Goal: Task Accomplishment & Management: Complete application form

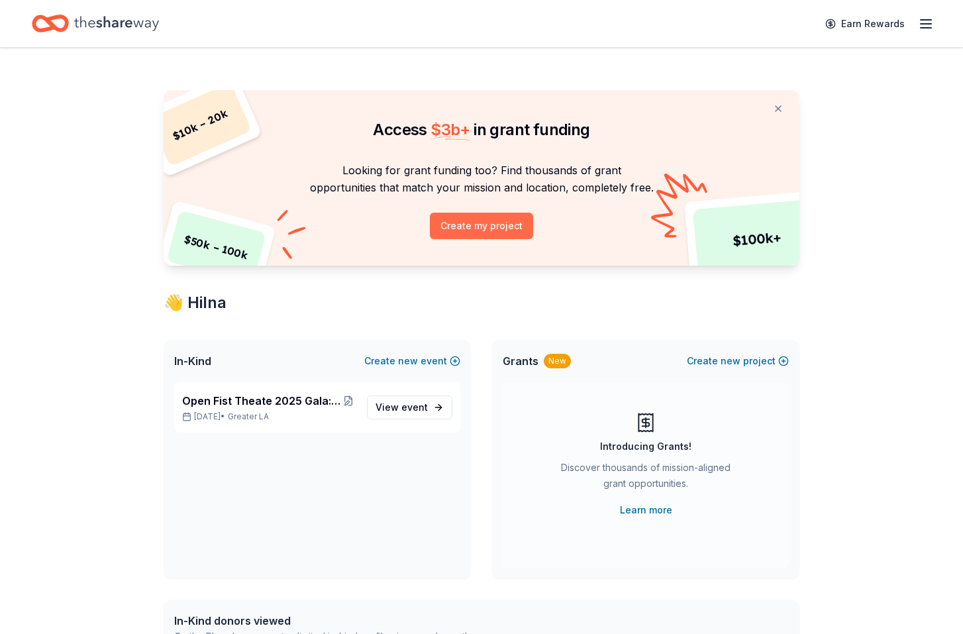
click at [489, 228] on button "Create my project" at bounding box center [481, 225] width 103 height 26
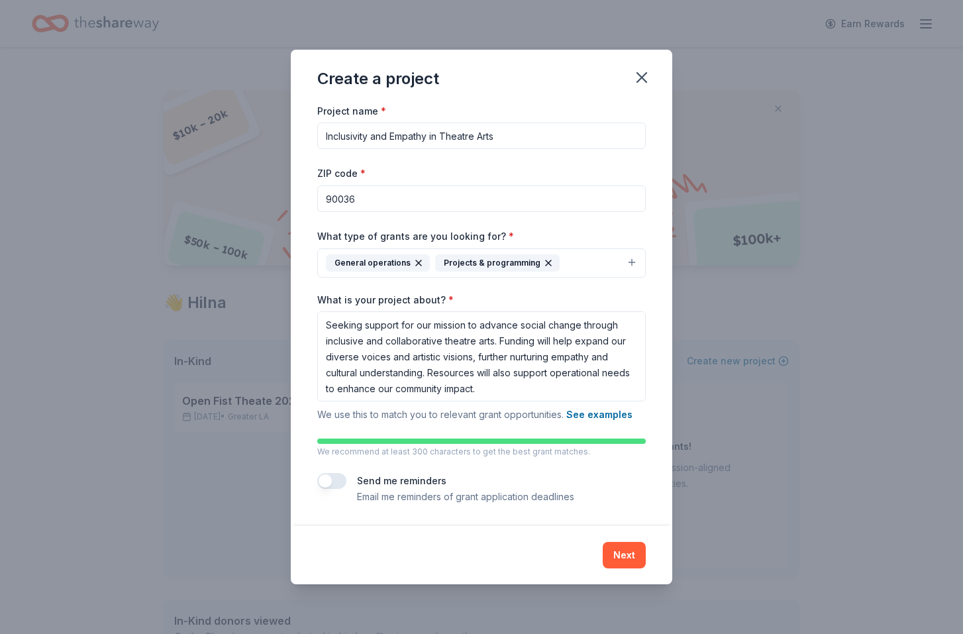
click at [527, 134] on input "Inclusivity and Empathy in Theatre Arts" at bounding box center [481, 135] width 328 height 26
type input "I"
type input "F"
type input "Tech upgrade"
click at [353, 200] on input "90036" at bounding box center [481, 198] width 328 height 26
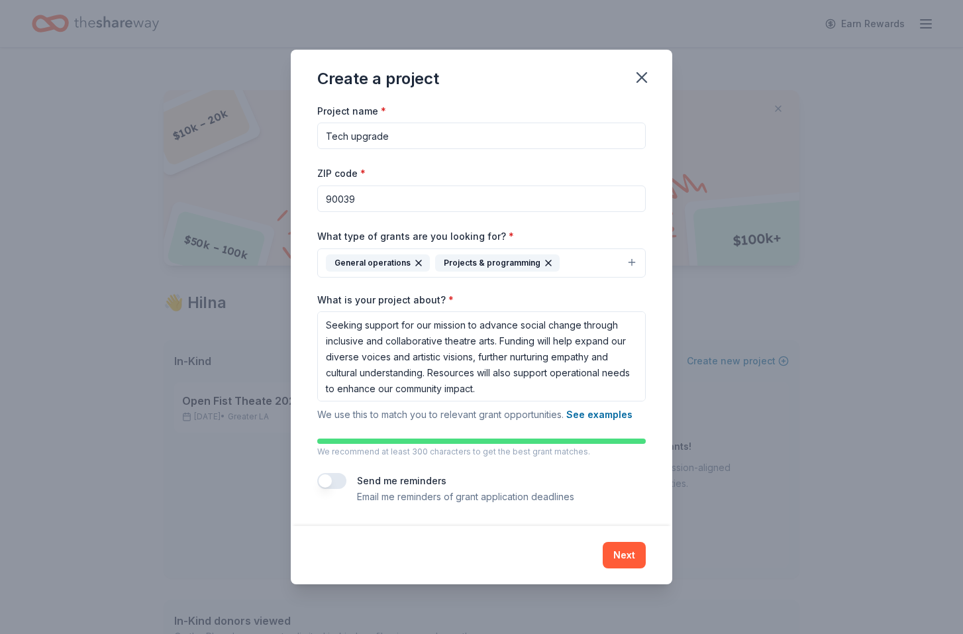
type input "90039"
click at [632, 263] on button "General operations Projects & programming" at bounding box center [481, 262] width 328 height 29
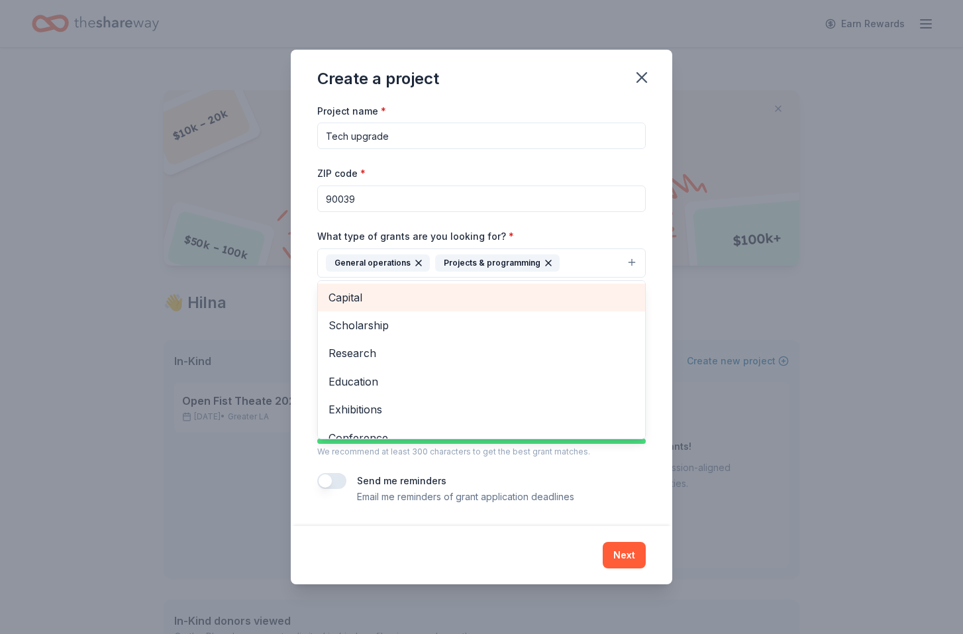
click at [363, 298] on span "Capital" at bounding box center [481, 297] width 306 height 17
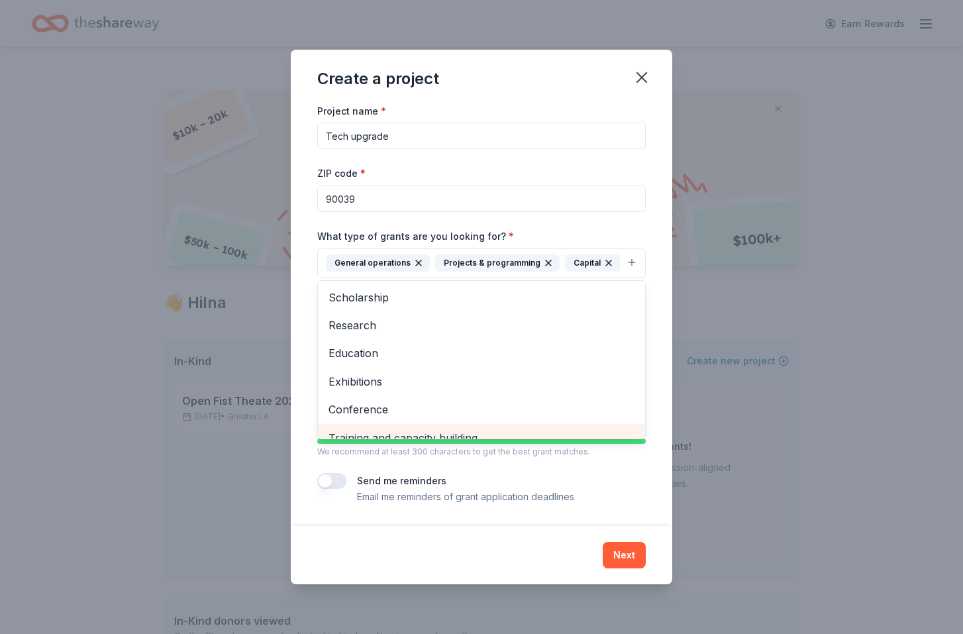
scroll to position [12, 0]
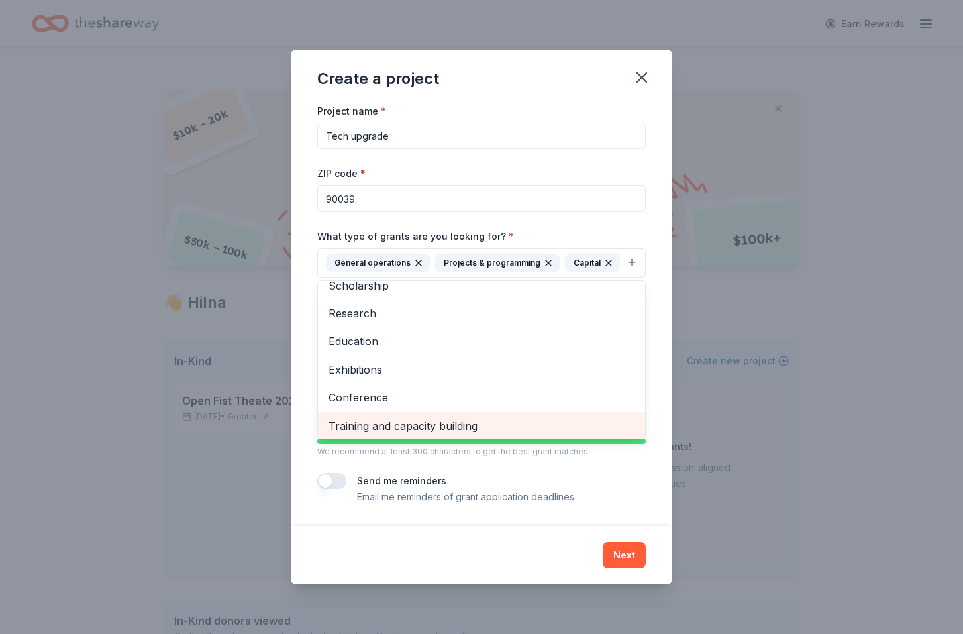
click at [472, 432] on div "Training and capacity building" at bounding box center [481, 426] width 327 height 28
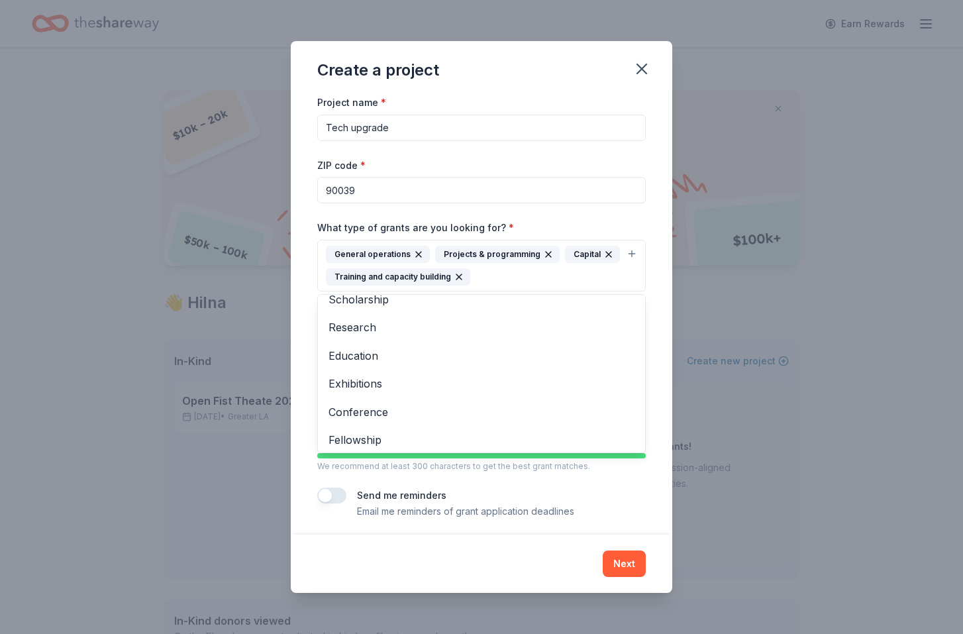
click at [659, 382] on div "Project name * Tech upgrade ZIP code * 90039 What type of grants are you lookin…" at bounding box center [481, 314] width 381 height 440
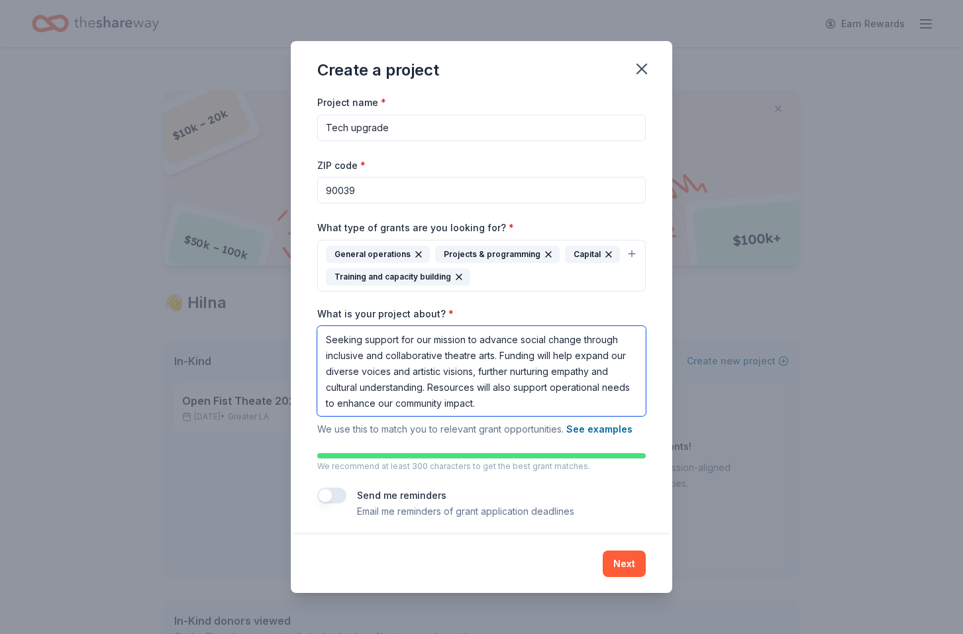
click at [507, 401] on textarea "Seeking support for our mission to advance social change through inclusive and …" at bounding box center [481, 371] width 328 height 90
click at [336, 490] on button "button" at bounding box center [331, 495] width 29 height 16
click at [488, 403] on textarea "Seeking support for our mission to advance social change through inclusive and …" at bounding box center [481, 371] width 328 height 90
drag, startPoint x: 496, startPoint y: 355, endPoint x: 423, endPoint y: 387, distance: 79.4
click at [423, 387] on textarea "Seeking support for our mission to advance social change through inclusive and …" at bounding box center [481, 371] width 328 height 90
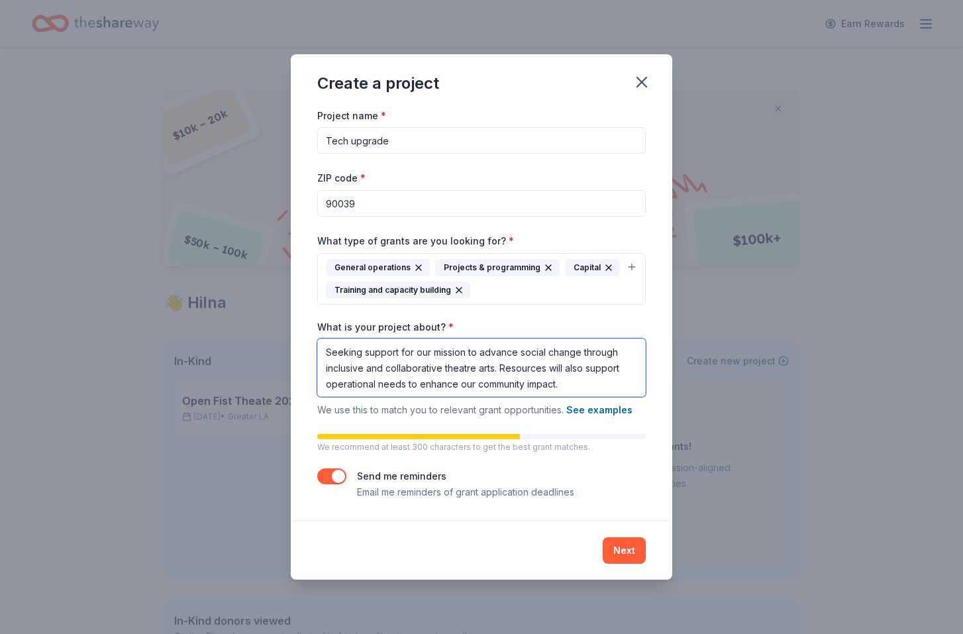
click at [584, 370] on textarea "Seeking support for our mission to advance social change through inclusive and …" at bounding box center [481, 367] width 328 height 58
click at [612, 370] on textarea "Seeking support for our mission to advance social change through inclusive and …" at bounding box center [481, 367] width 328 height 58
click at [641, 381] on textarea "Seeking support for our mission to advance social change through inclusive and …" at bounding box center [481, 367] width 328 height 58
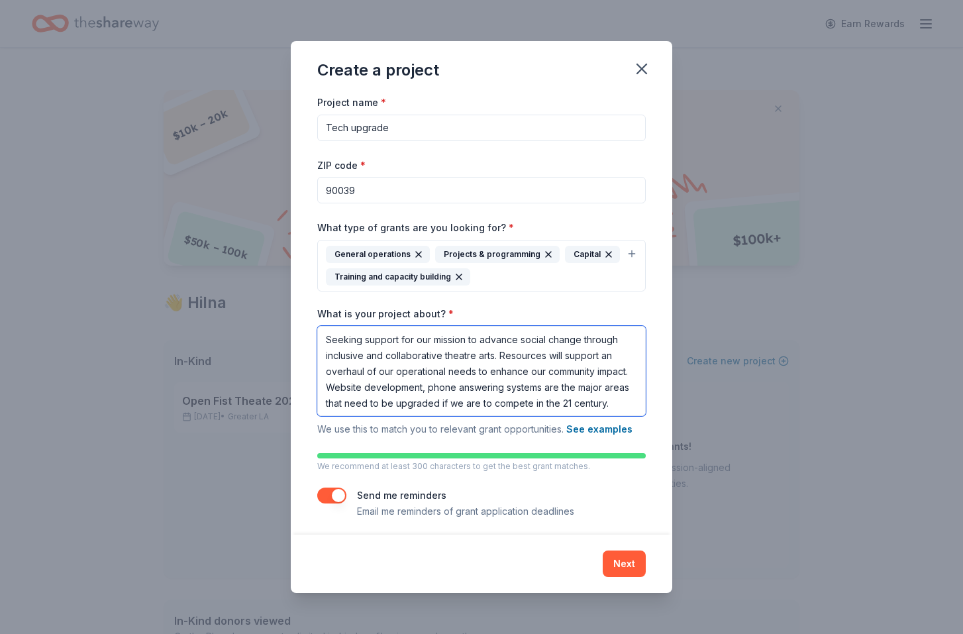
click at [425, 389] on textarea "Seeking support for our mission to advance social change through inclusive and …" at bounding box center [481, 371] width 328 height 90
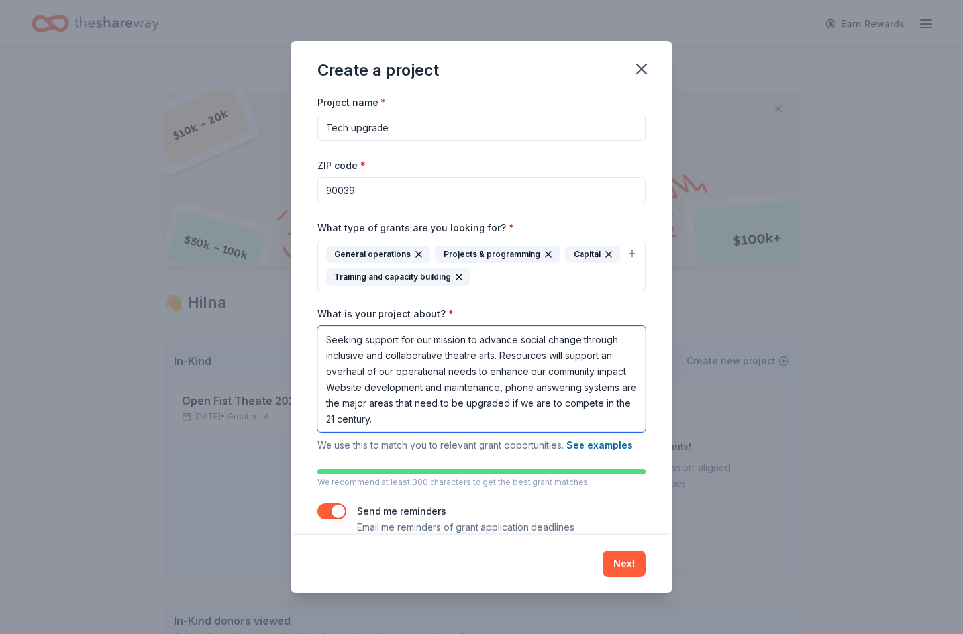
click at [618, 387] on textarea "Seeking support for our mission to advance social change through inclusive and …" at bounding box center [481, 379] width 328 height 106
click at [335, 418] on textarea "Seeking support for our mission to advance social change through inclusive and …" at bounding box center [481, 379] width 328 height 106
type textarea "Seeking support for our mission to advance social change through inclusive and …"
click at [626, 562] on button "Next" at bounding box center [623, 563] width 43 height 26
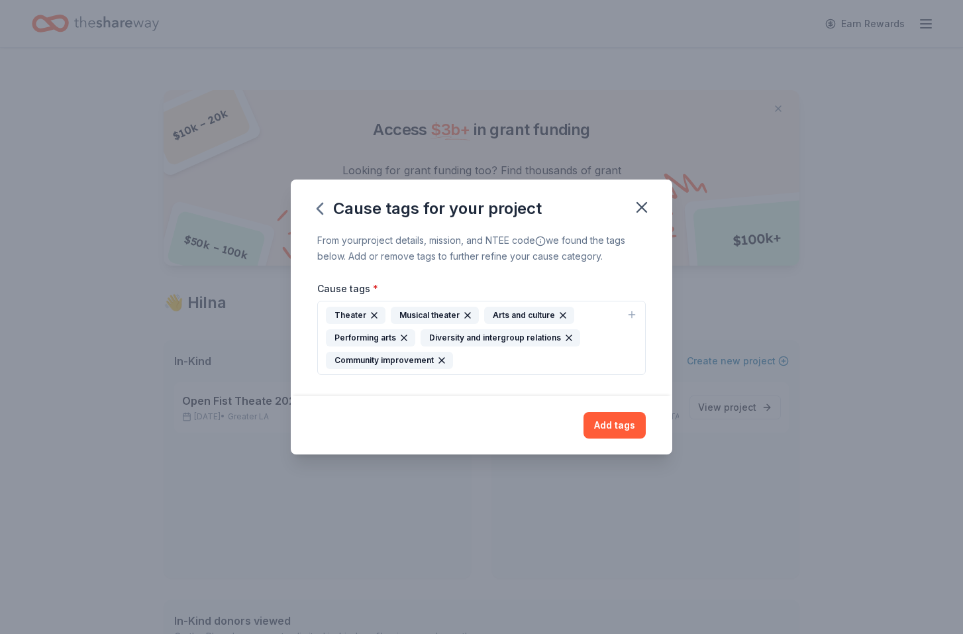
click at [536, 312] on div "Arts and culture" at bounding box center [529, 314] width 90 height 17
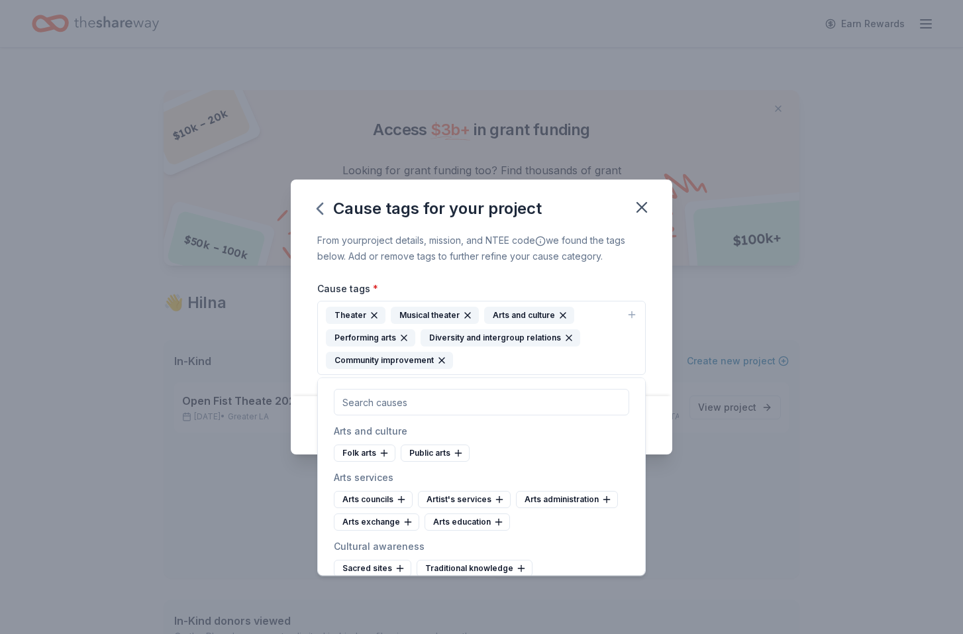
click at [350, 310] on div "Theater" at bounding box center [356, 314] width 60 height 17
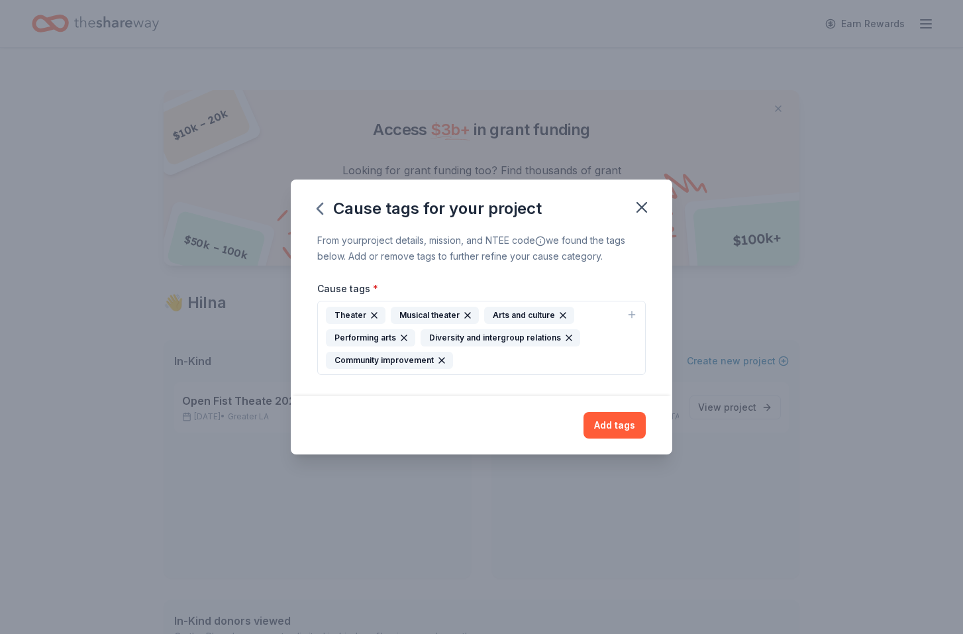
click at [498, 338] on div "Diversity and intergroup relations" at bounding box center [500, 337] width 160 height 17
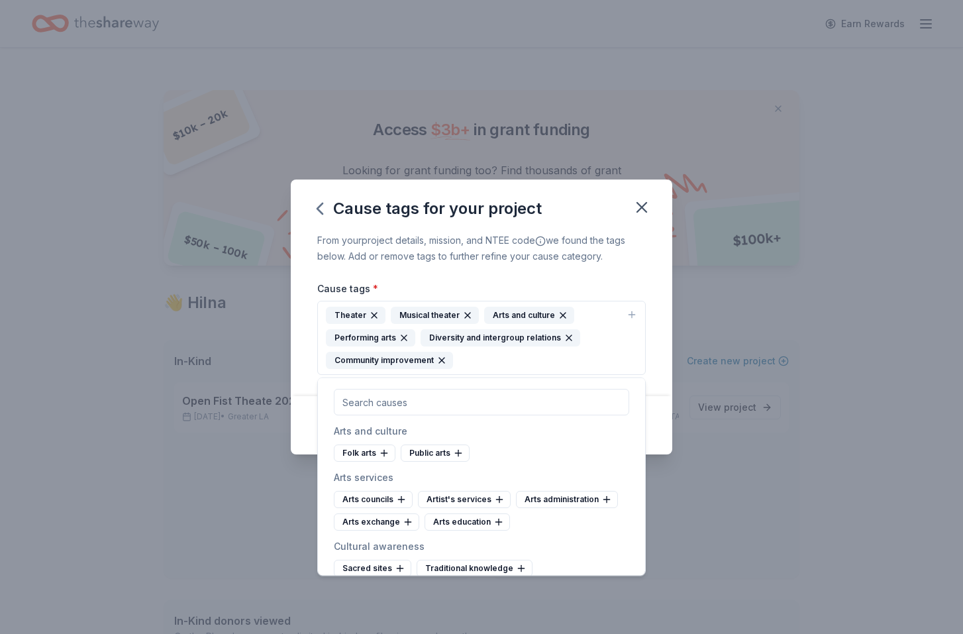
click at [575, 526] on div "Arts councils Artist's services Arts administration Arts exchange Arts education" at bounding box center [481, 511] width 295 height 40
click at [545, 499] on div "Arts administration" at bounding box center [567, 499] width 102 height 17
click at [641, 208] on icon "button" at bounding box center [641, 207] width 9 height 9
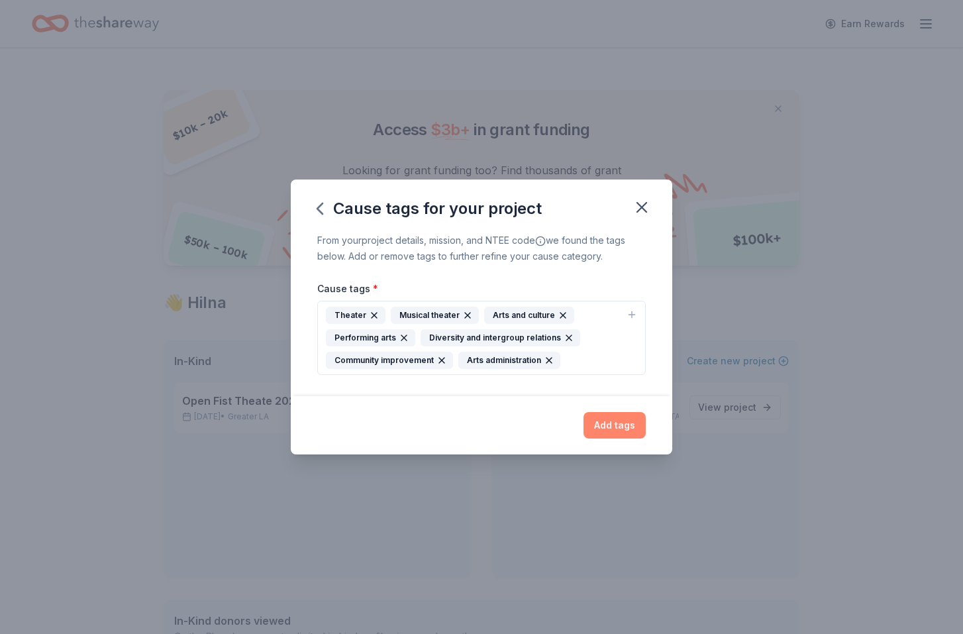
click at [622, 420] on button "Add tags" at bounding box center [614, 425] width 62 height 26
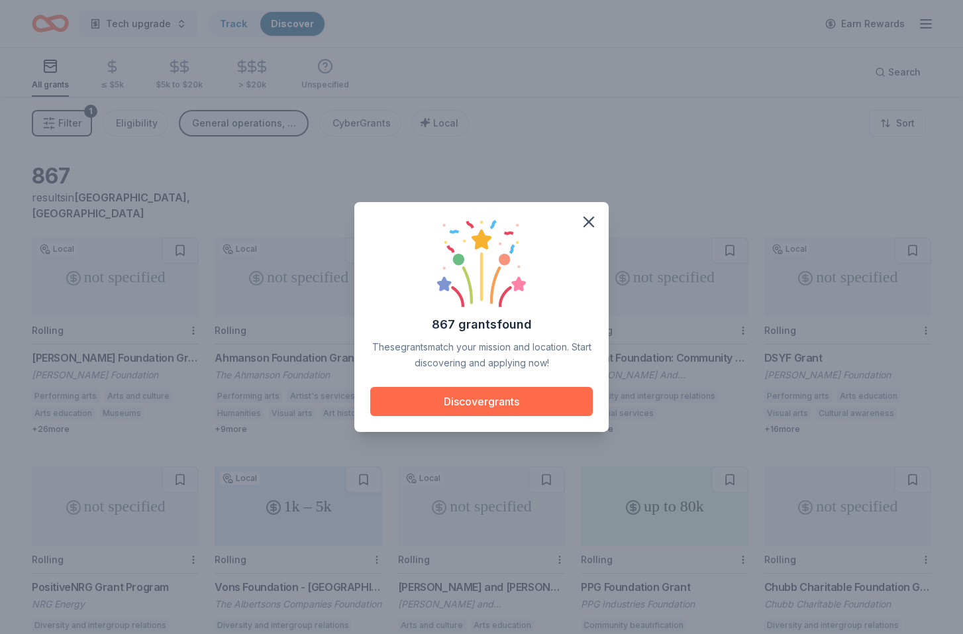
click at [559, 403] on button "Discover grants" at bounding box center [481, 401] width 222 height 29
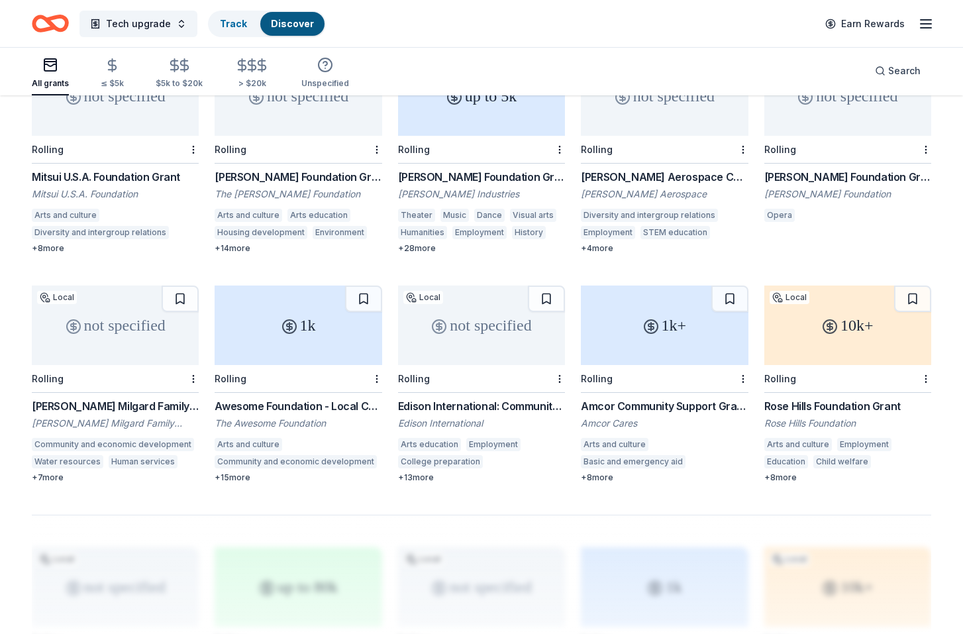
scroll to position [604, 0]
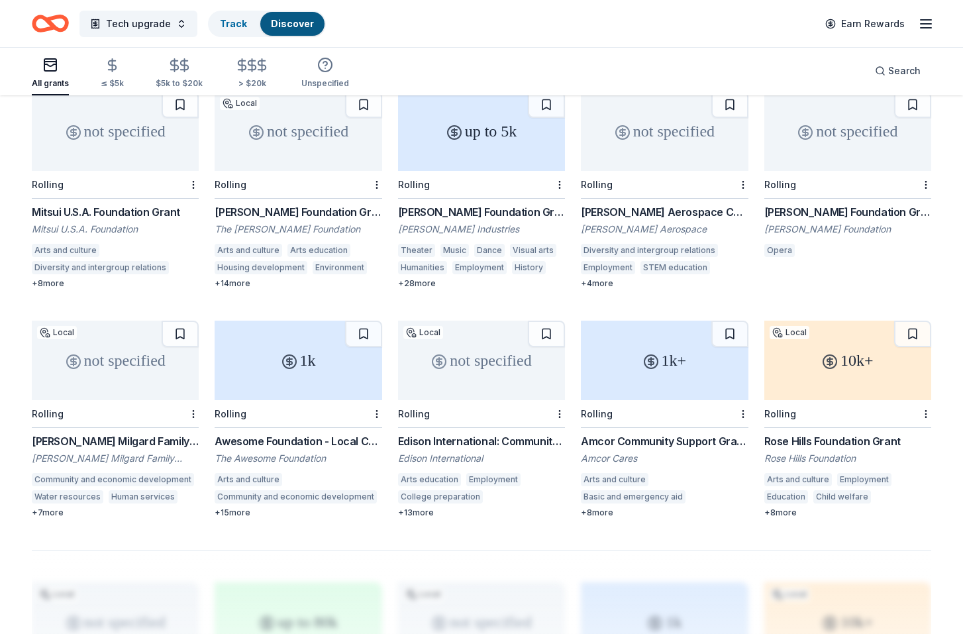
click at [265, 433] on div "Awesome Foundation - Local Chapter Grants" at bounding box center [297, 441] width 167 height 16
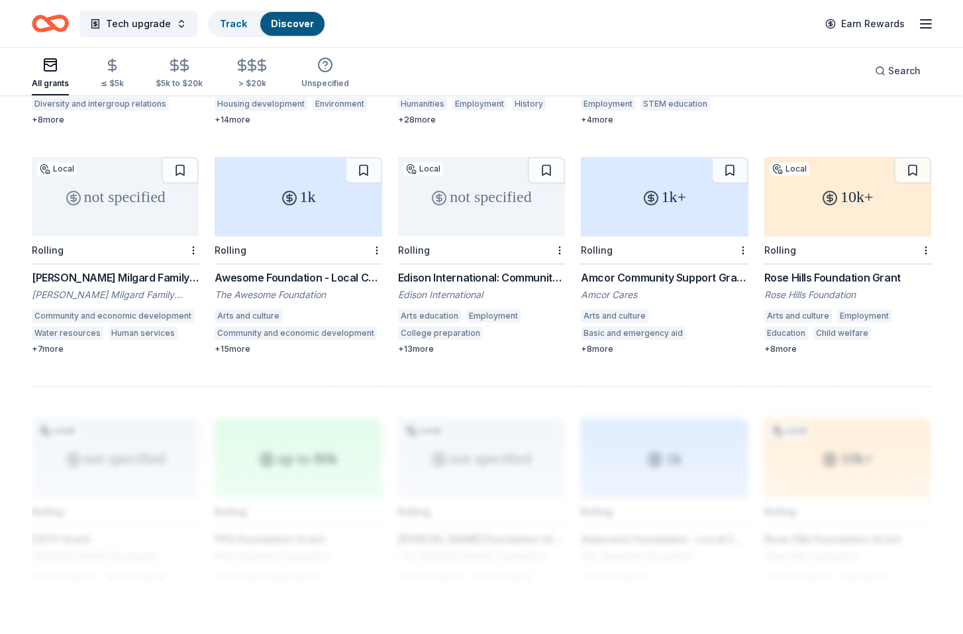
scroll to position [775, 0]
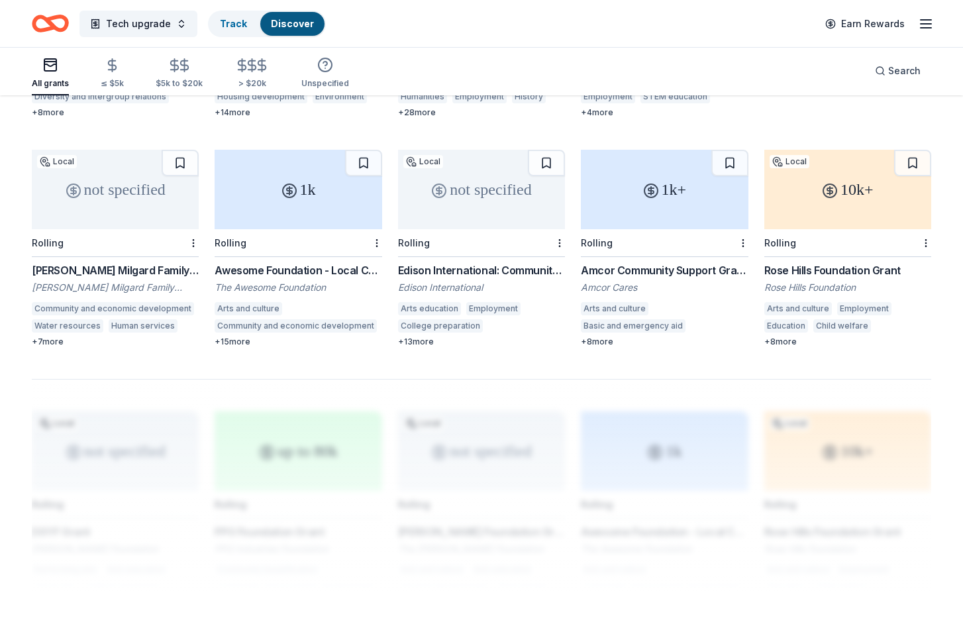
click at [847, 158] on div "10k+" at bounding box center [847, 189] width 167 height 79
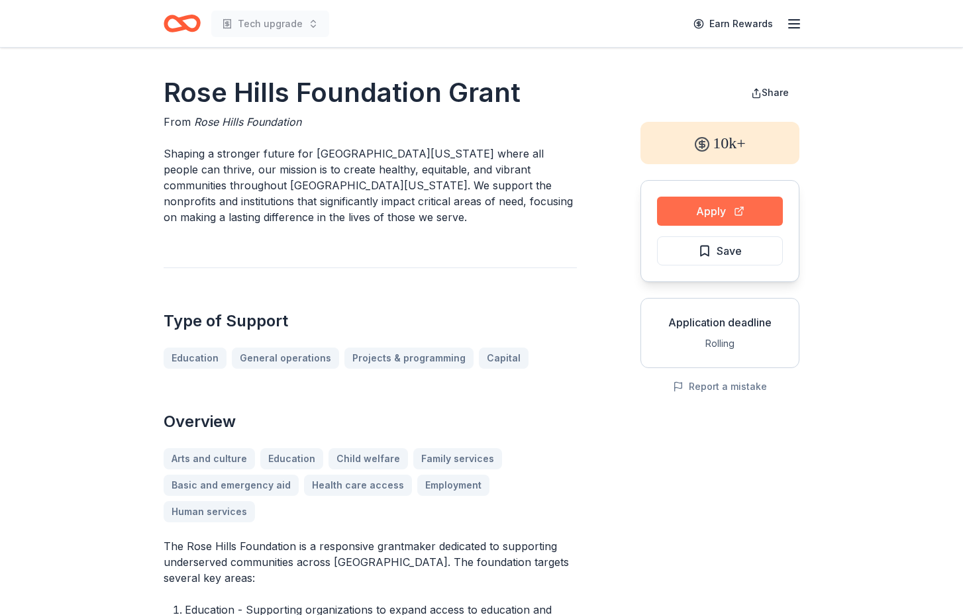
click at [715, 210] on button "Apply" at bounding box center [720, 211] width 126 height 29
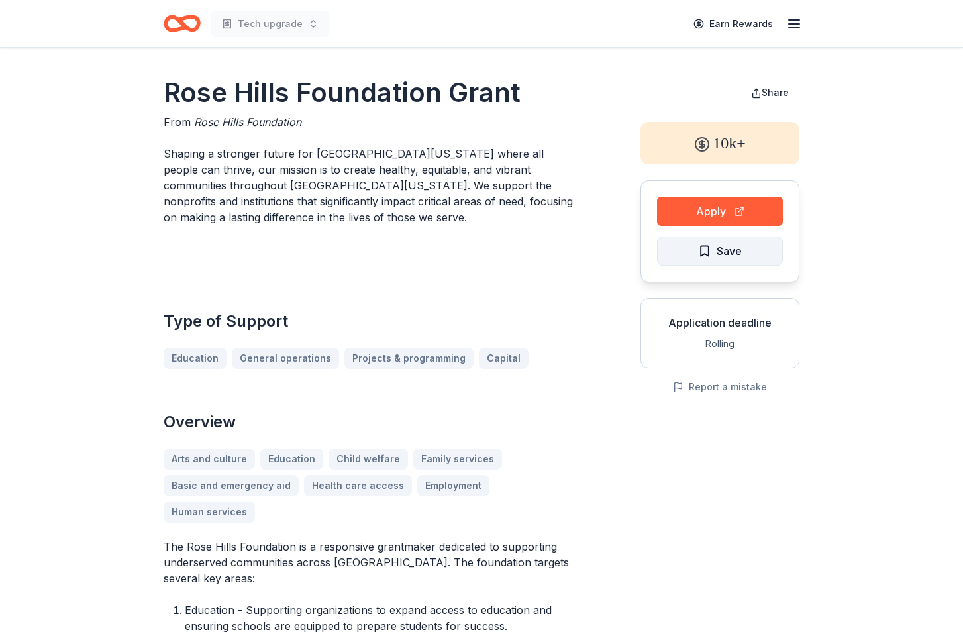
click at [706, 249] on span "Save" at bounding box center [720, 250] width 44 height 17
click at [758, 95] on button "Share" at bounding box center [769, 92] width 59 height 26
click at [500, 27] on div "Tech upgrade Earn Rewards" at bounding box center [482, 23] width 636 height 31
click at [36, 28] on header "Tech upgrade Earn Rewards" at bounding box center [481, 24] width 963 height 48
click at [579, 279] on div "Rose Hills Foundation Grant From Rose Hills Foundation Shaping a stronger futur…" at bounding box center [482, 636] width 636 height 1124
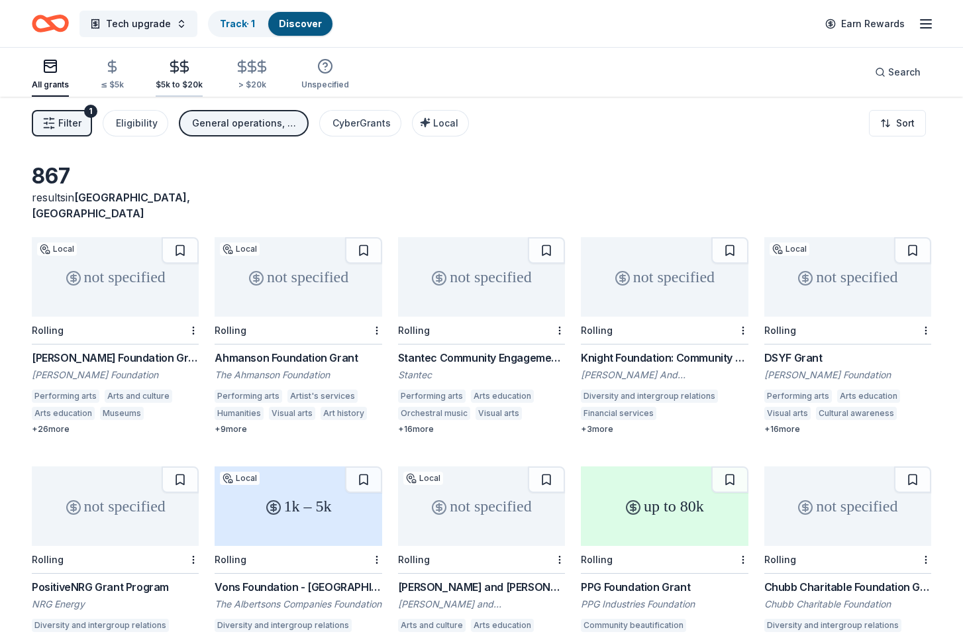
click at [184, 64] on line "button" at bounding box center [184, 66] width 0 height 13
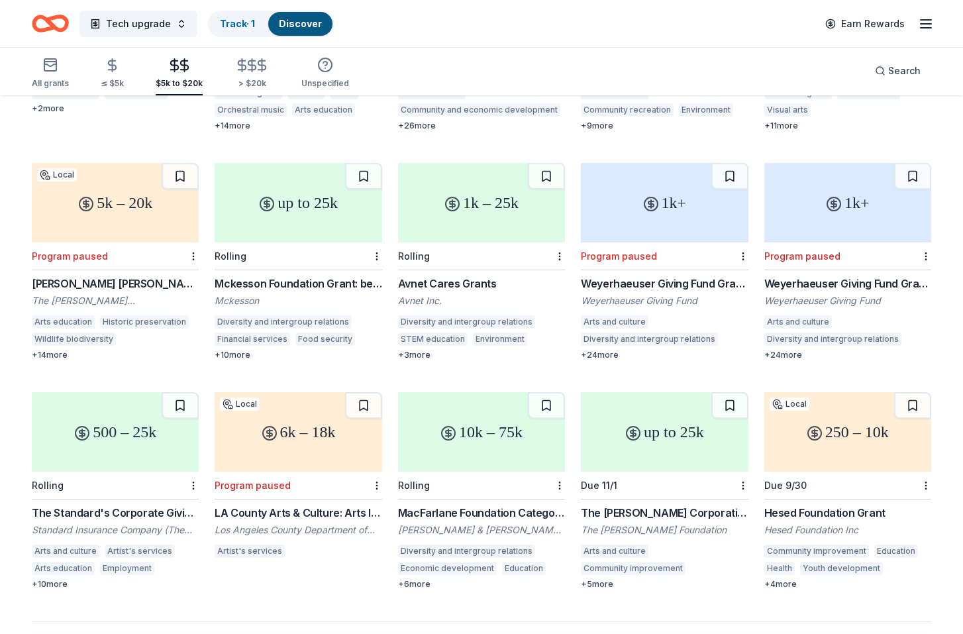
scroll to position [537, 0]
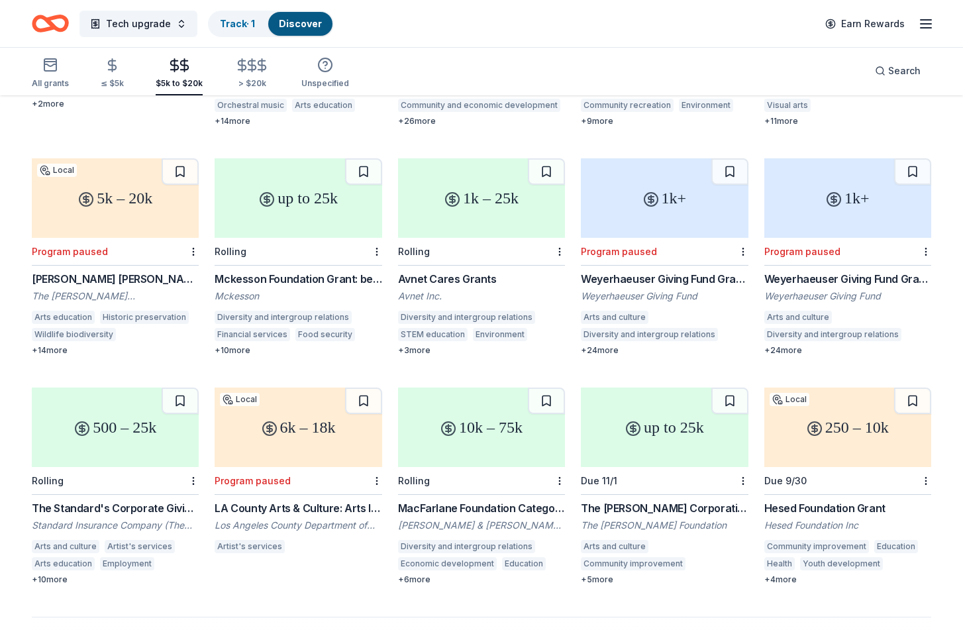
click at [128, 500] on div "The Standard's Corporate Giving Program" at bounding box center [115, 508] width 167 height 16
click at [659, 402] on div "up to 25k" at bounding box center [664, 426] width 167 height 79
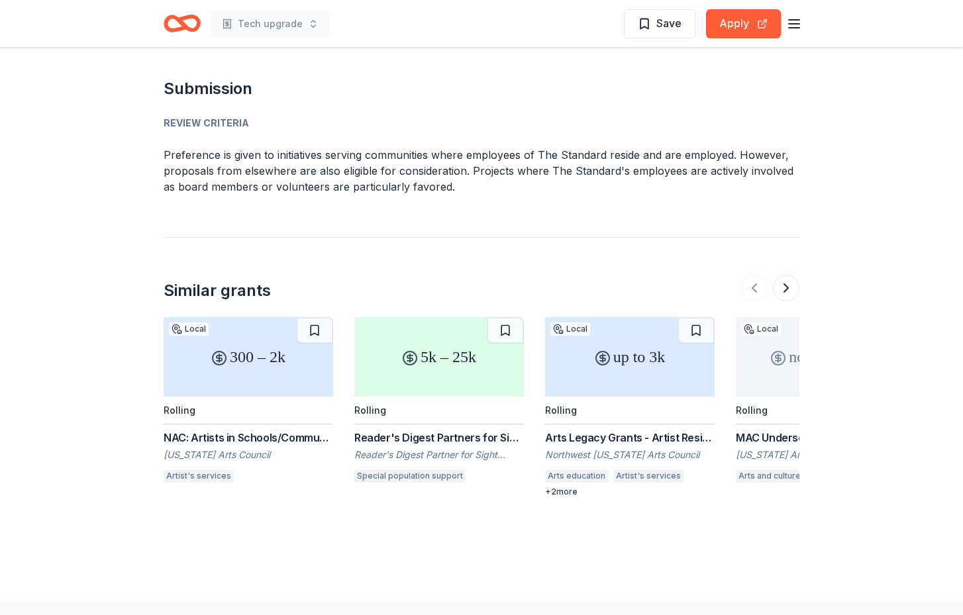
scroll to position [1768, 0]
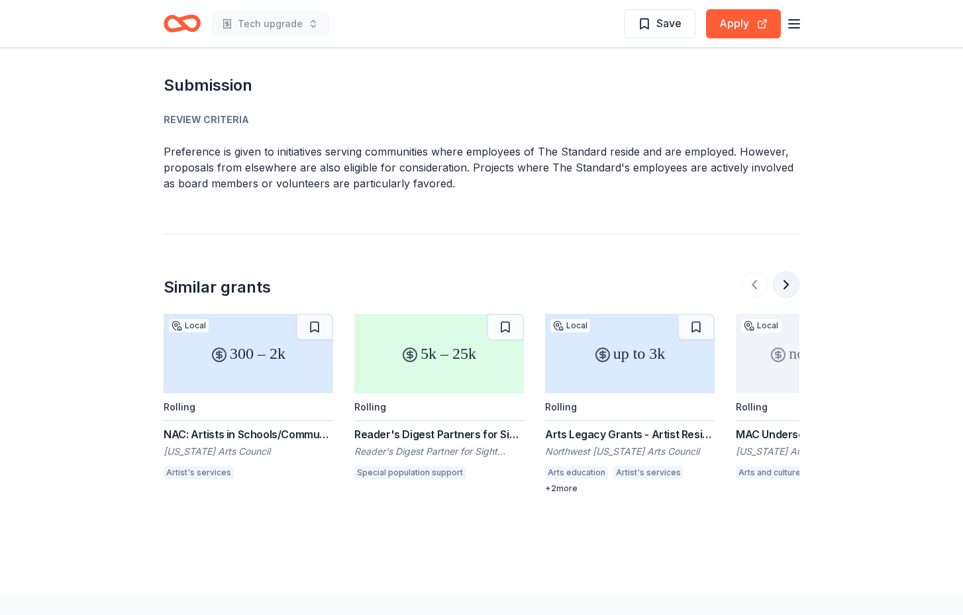
click at [785, 287] on button at bounding box center [786, 284] width 26 height 26
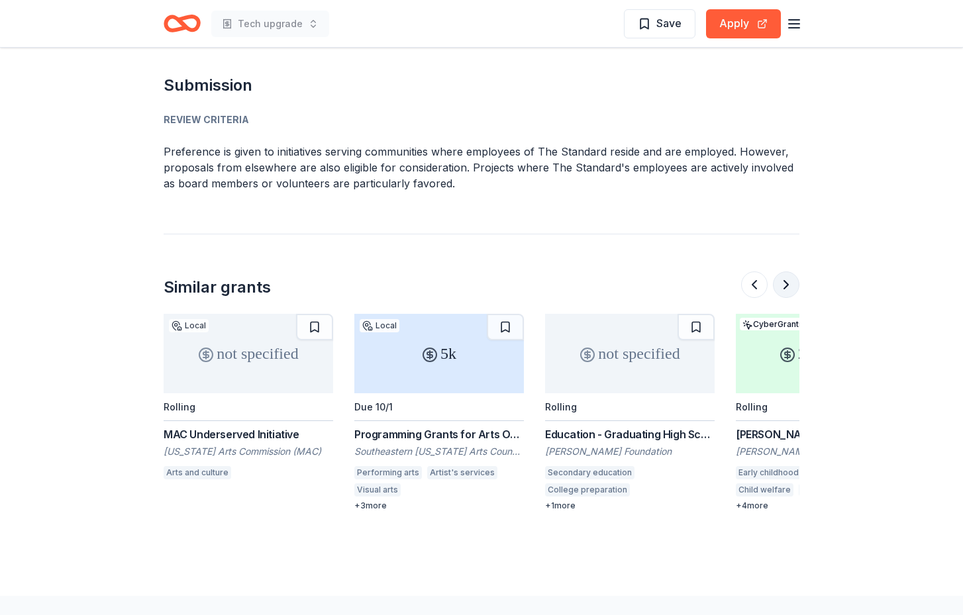
click at [785, 287] on button at bounding box center [786, 284] width 26 height 26
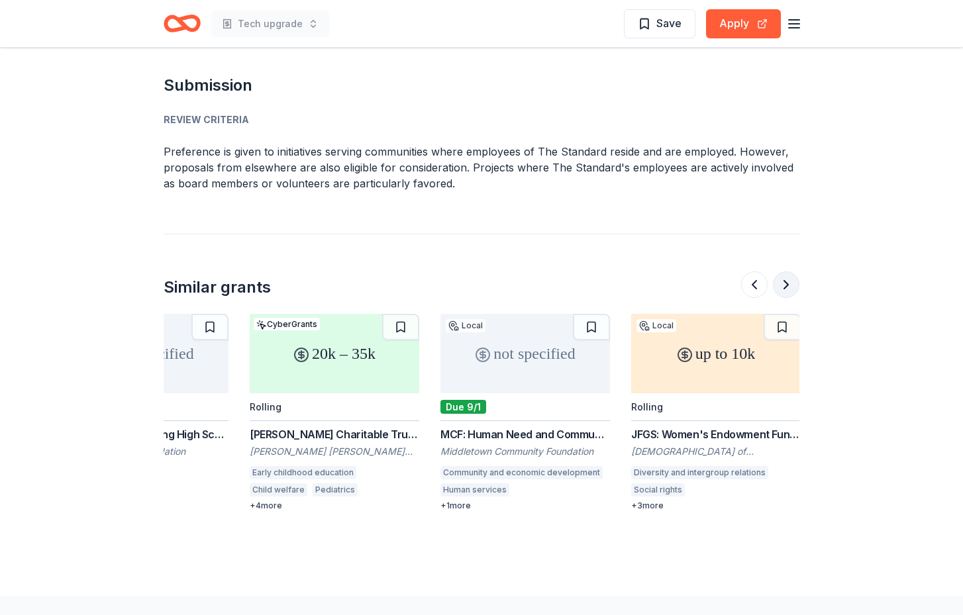
scroll to position [0, 1144]
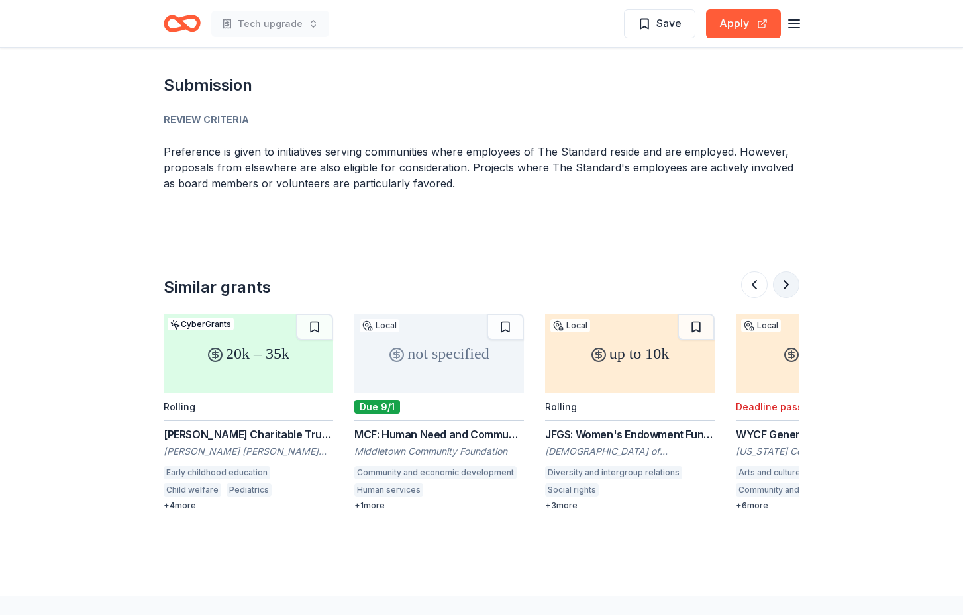
click at [785, 287] on button at bounding box center [786, 284] width 26 height 26
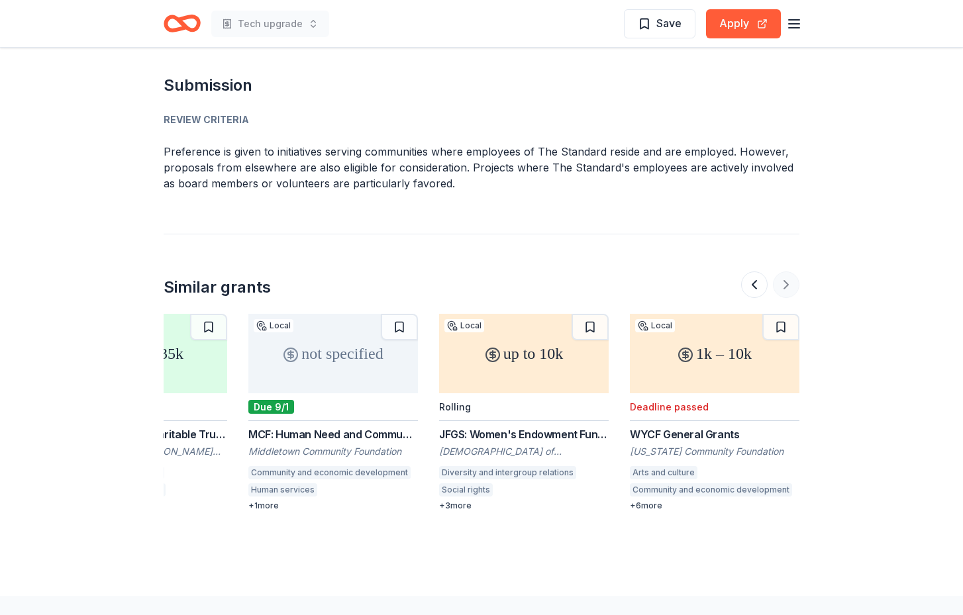
click at [785, 287] on div at bounding box center [770, 284] width 58 height 26
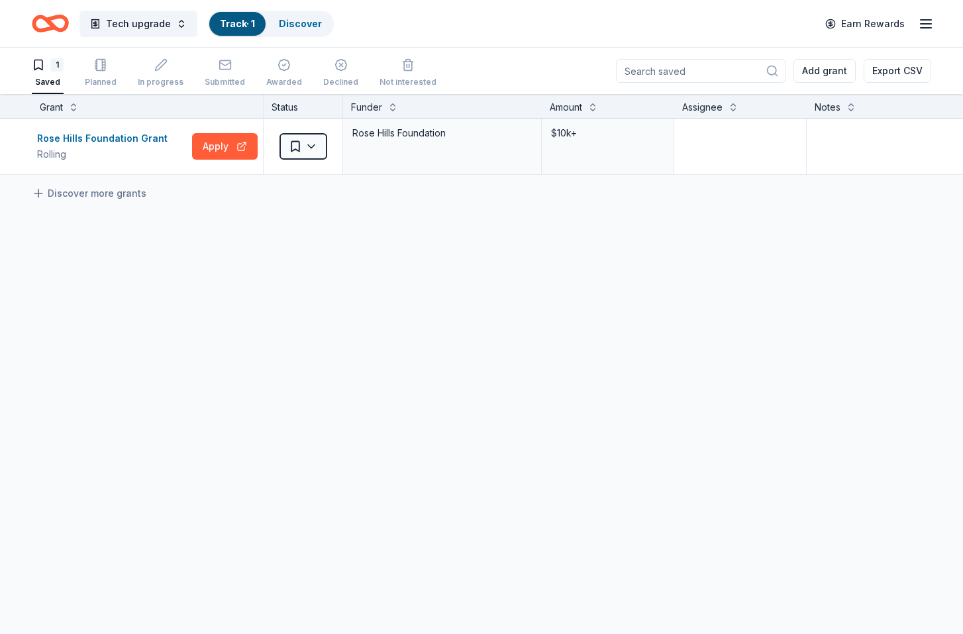
click at [59, 20] on icon "Home" at bounding box center [50, 23] width 37 height 31
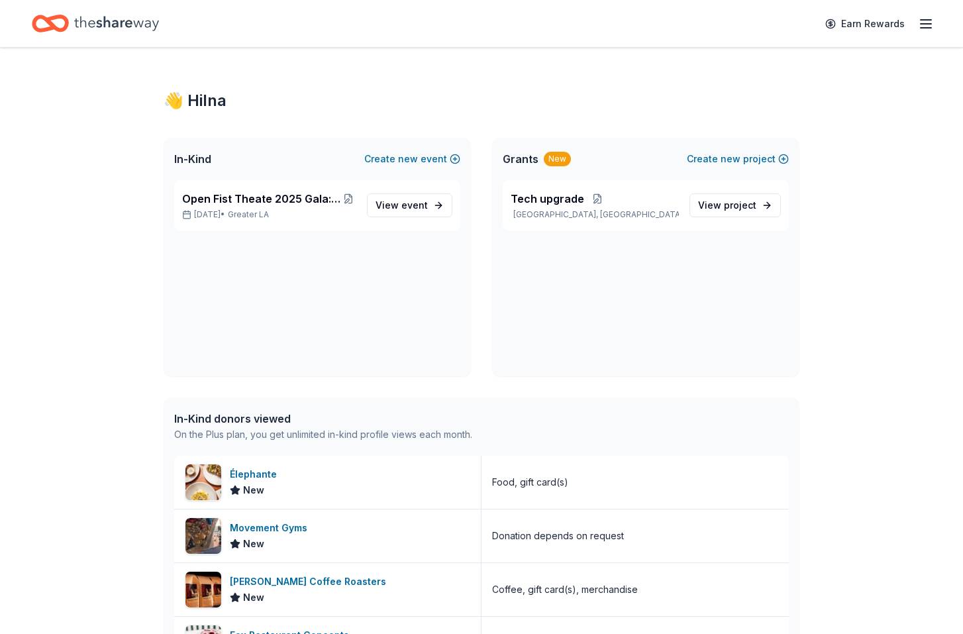
click at [575, 160] on div "Grants New Create new project" at bounding box center [645, 159] width 307 height 42
click at [718, 205] on span "View project" at bounding box center [727, 205] width 58 height 16
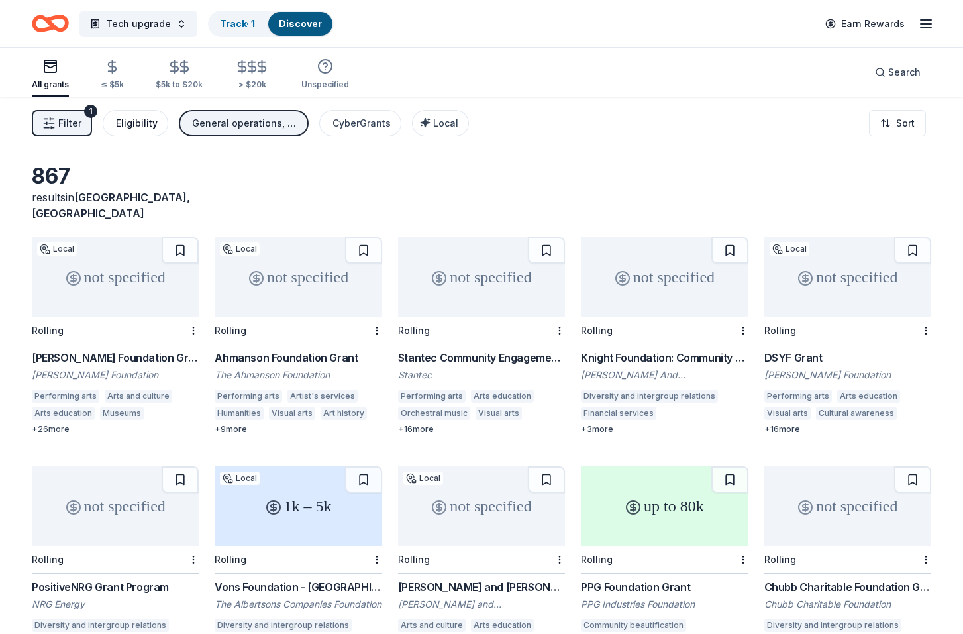
click at [148, 125] on div "Eligibility" at bounding box center [137, 123] width 42 height 16
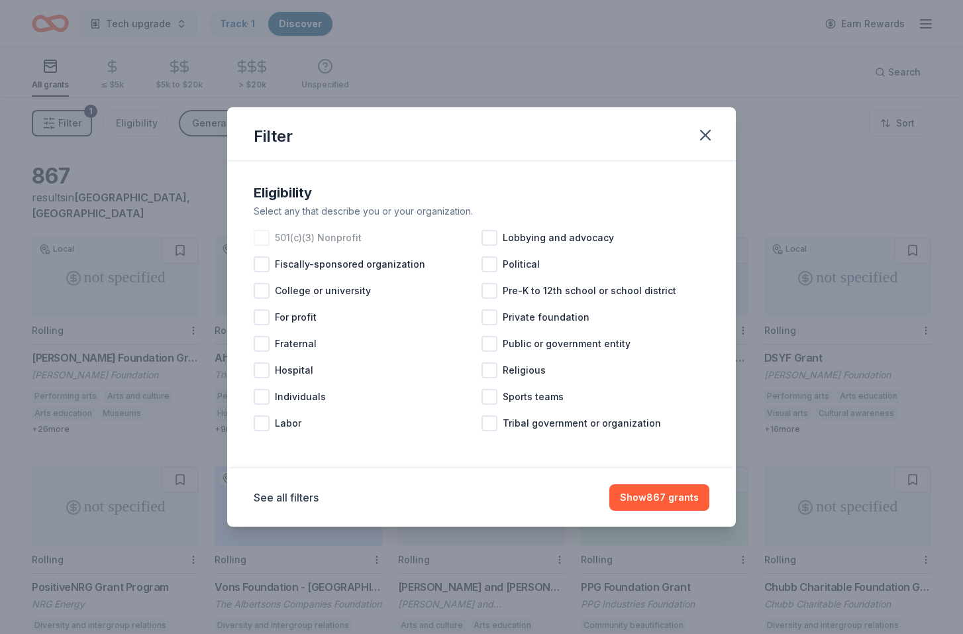
click at [263, 238] on div at bounding box center [262, 238] width 16 height 16
click at [645, 496] on button "Show 742 grants" at bounding box center [659, 497] width 99 height 26
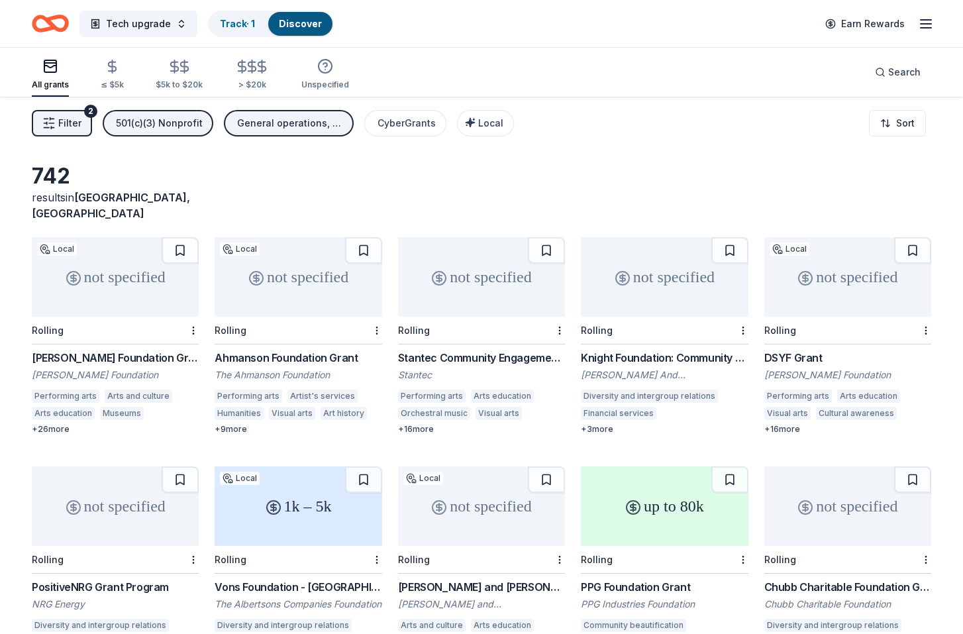
click at [51, 121] on icon "button" at bounding box center [48, 123] width 13 height 13
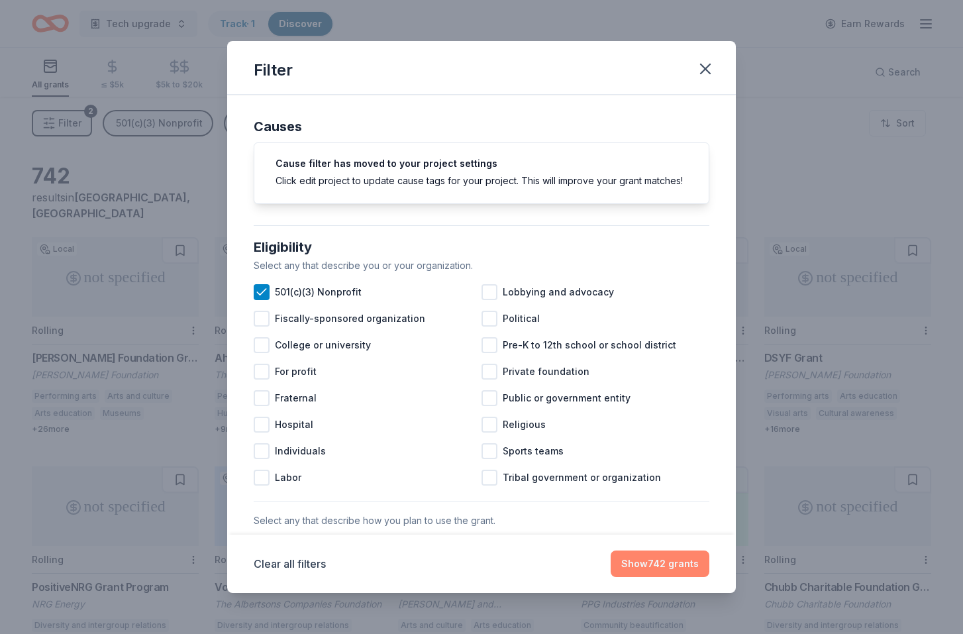
click at [671, 561] on button "Show 742 grants" at bounding box center [659, 563] width 99 height 26
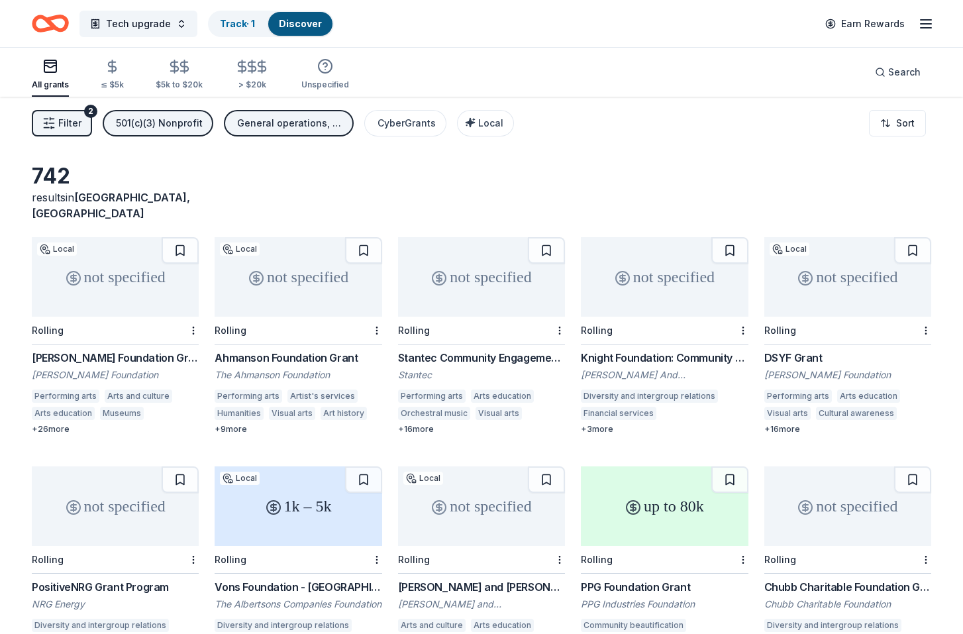
click at [487, 281] on div "not specified" at bounding box center [481, 276] width 167 height 79
click at [921, 30] on icon "button" at bounding box center [926, 24] width 16 height 16
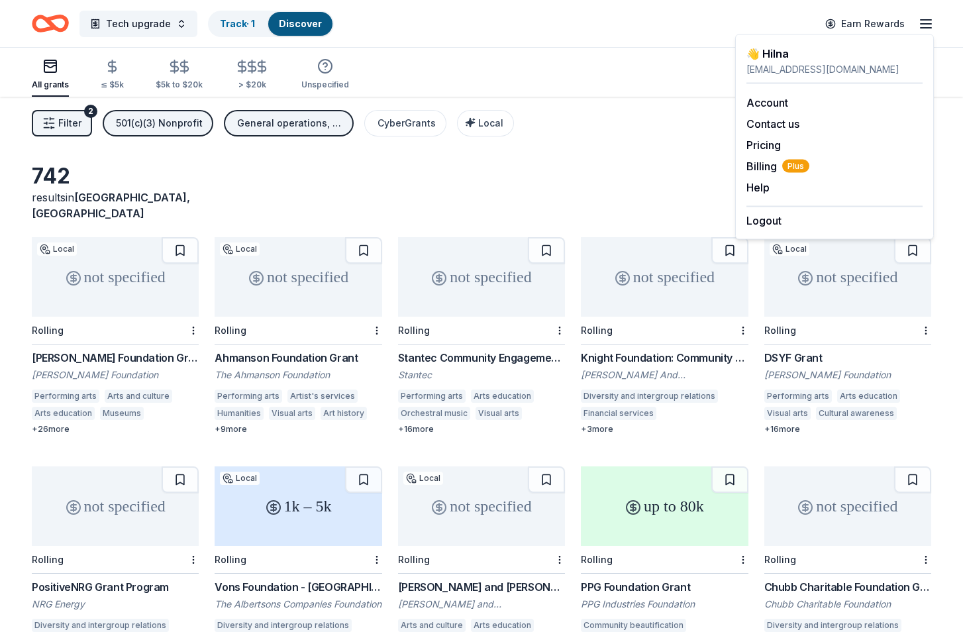
click at [820, 60] on div "👋 Hi Ina" at bounding box center [834, 54] width 176 height 16
click at [779, 53] on div "👋 Hi Ina" at bounding box center [834, 54] width 176 height 16
click at [694, 100] on div "Filter 2 501(c)(3) Nonprofit General operations, Projects & programming, Capita…" at bounding box center [481, 123] width 963 height 53
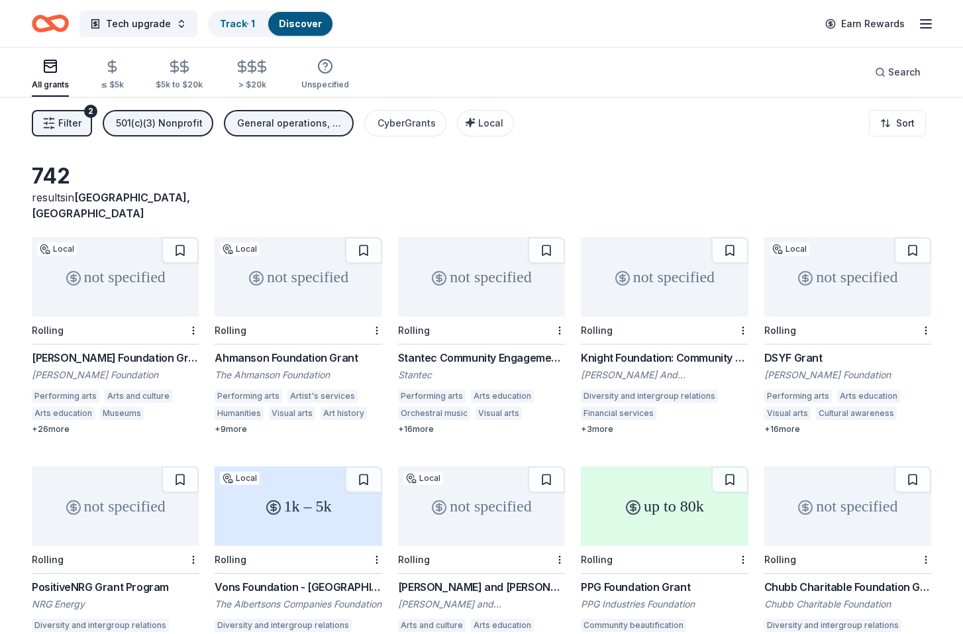
click at [49, 19] on icon "Home" at bounding box center [56, 23] width 21 height 13
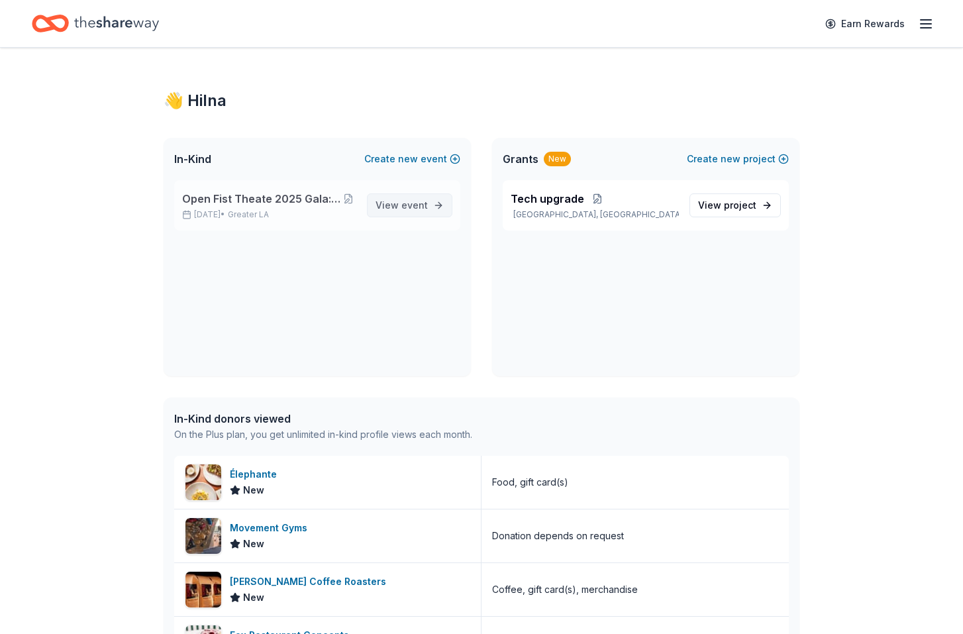
click at [416, 211] on span "View event" at bounding box center [401, 205] width 52 height 16
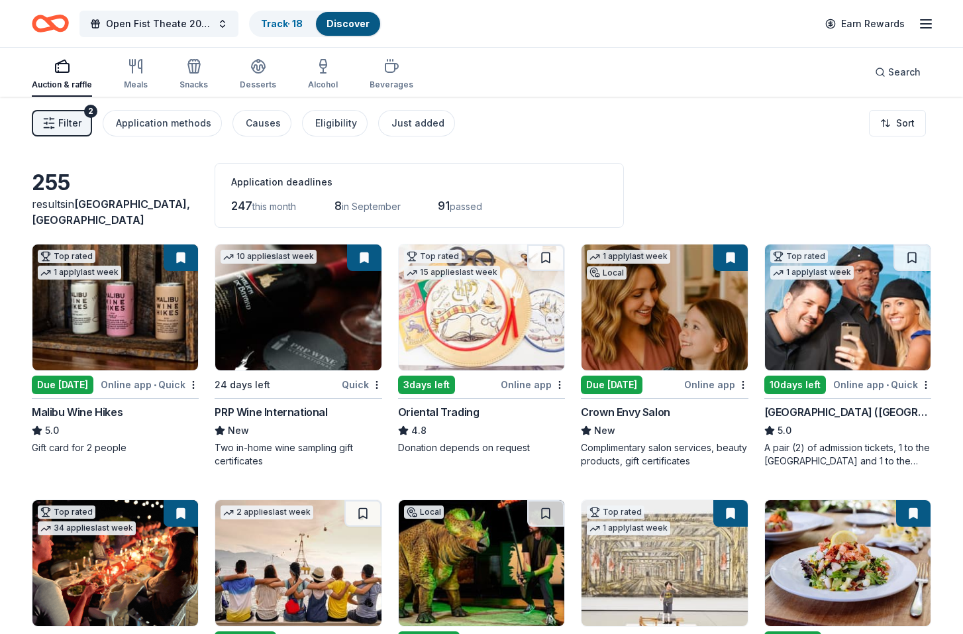
click at [181, 254] on button at bounding box center [181, 257] width 34 height 26
click at [177, 254] on button at bounding box center [181, 257] width 34 height 26
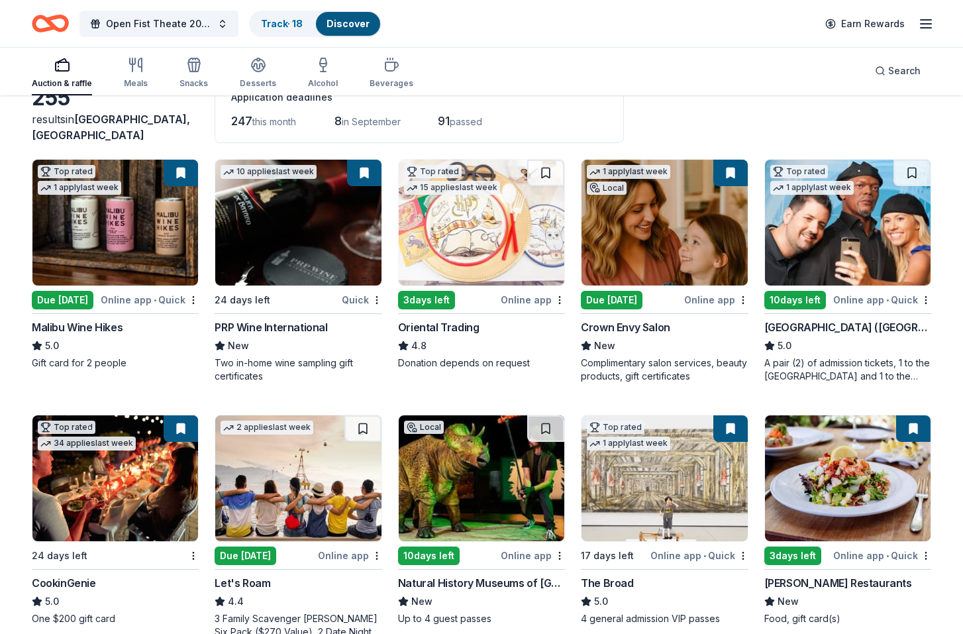
scroll to position [147, 0]
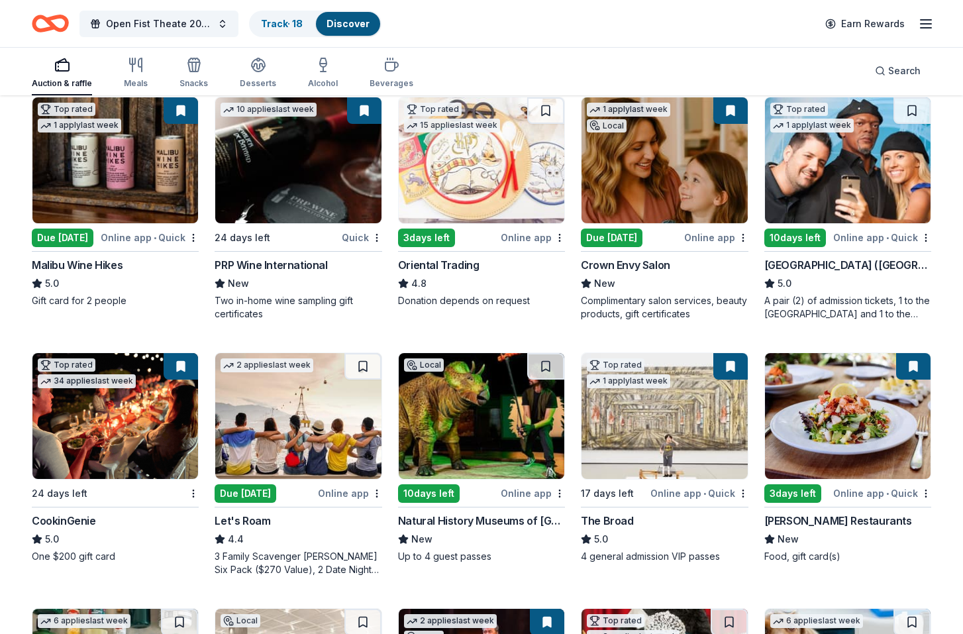
click at [855, 173] on img at bounding box center [847, 160] width 165 height 126
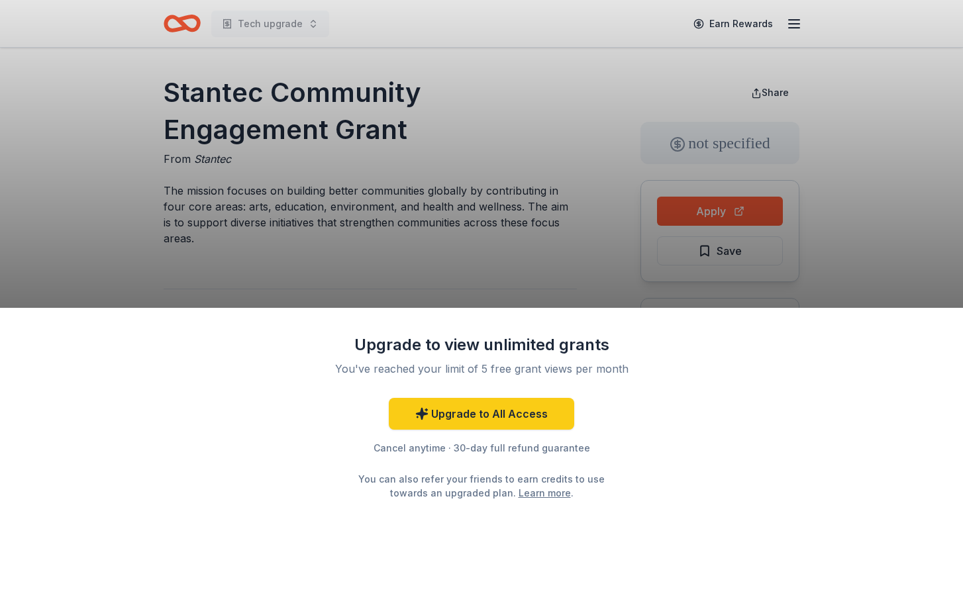
click at [550, 143] on div "Upgrade to view unlimited grants You've reached your limit of 5 free grant view…" at bounding box center [481, 307] width 963 height 615
click at [701, 214] on div "Upgrade to view unlimited grants You've reached your limit of 5 free grant view…" at bounding box center [481, 307] width 963 height 615
click at [655, 1] on div "Upgrade to view unlimited grants You've reached your limit of 5 free grant view…" at bounding box center [481, 307] width 963 height 615
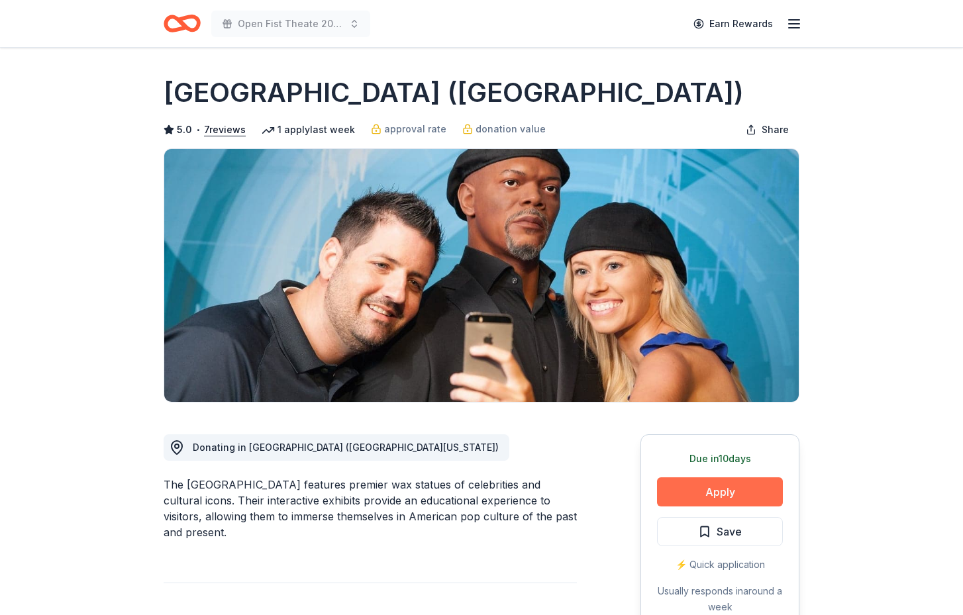
click at [732, 493] on button "Apply" at bounding box center [720, 491] width 126 height 29
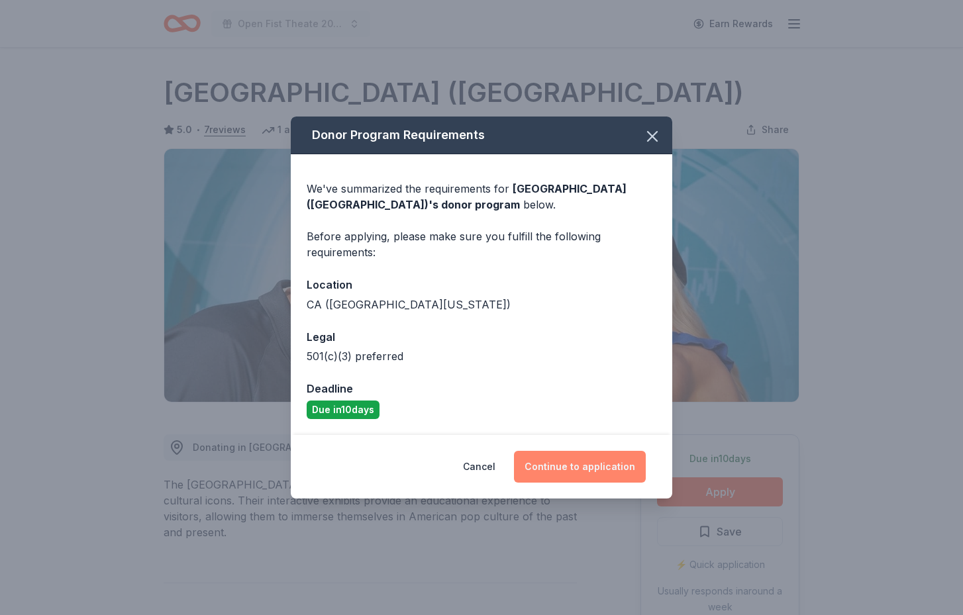
click at [573, 467] on button "Continue to application" at bounding box center [580, 467] width 132 height 32
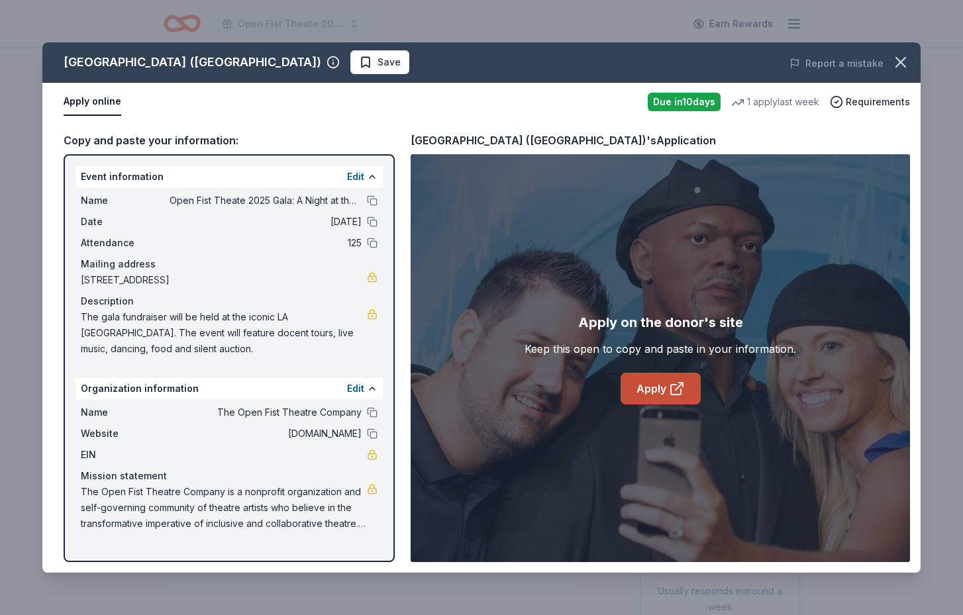
click at [650, 390] on link "Apply" at bounding box center [660, 389] width 80 height 32
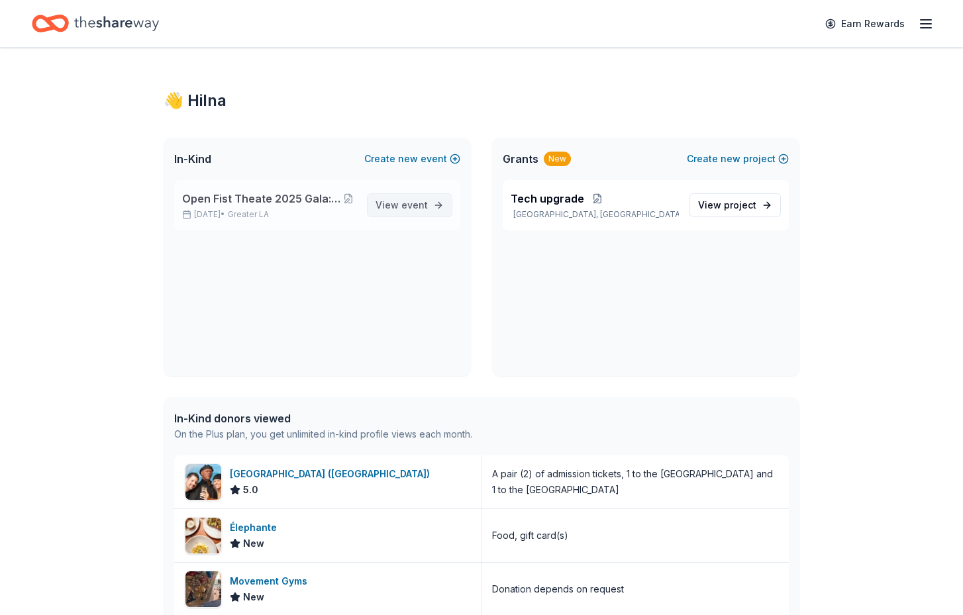
click at [396, 199] on span "View event" at bounding box center [401, 205] width 52 height 16
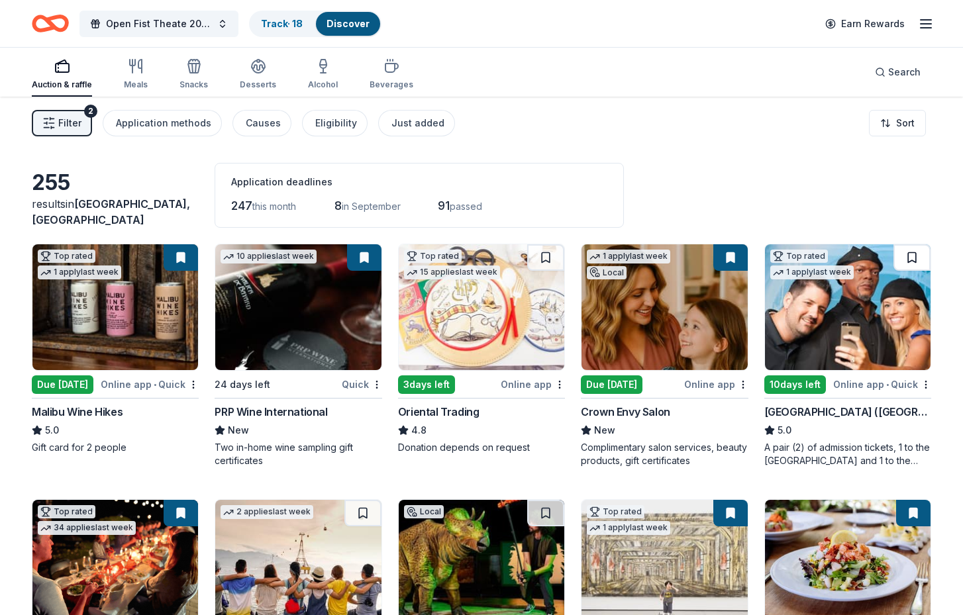
click at [912, 254] on button at bounding box center [911, 257] width 37 height 26
click at [912, 254] on button at bounding box center [913, 257] width 34 height 26
click at [911, 252] on button at bounding box center [913, 257] width 34 height 26
click at [910, 259] on button at bounding box center [913, 257] width 34 height 26
click at [897, 308] on img at bounding box center [847, 307] width 165 height 126
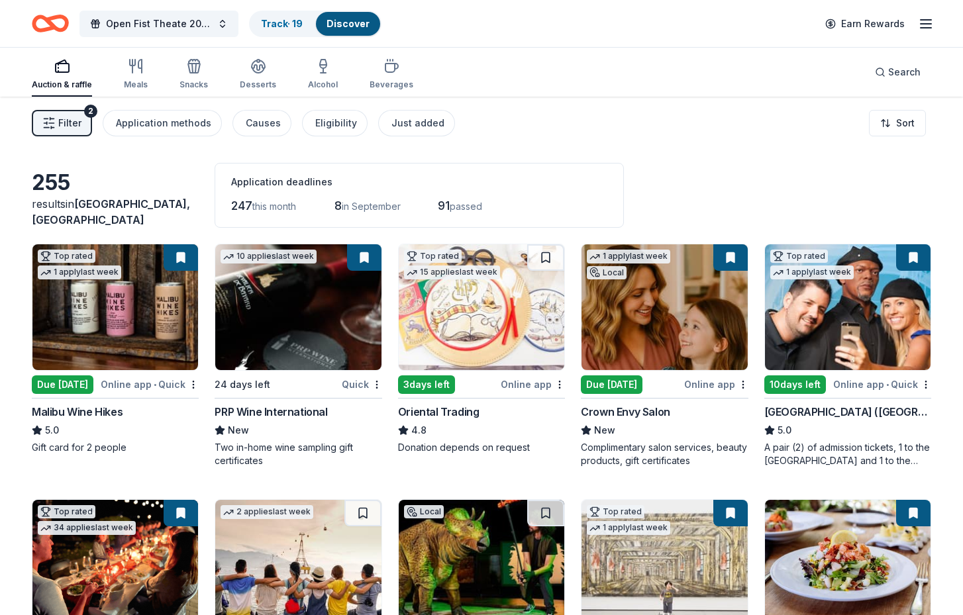
click at [718, 148] on div "Filter 2 Application methods Causes Eligibility Just added Sort" at bounding box center [481, 123] width 963 height 53
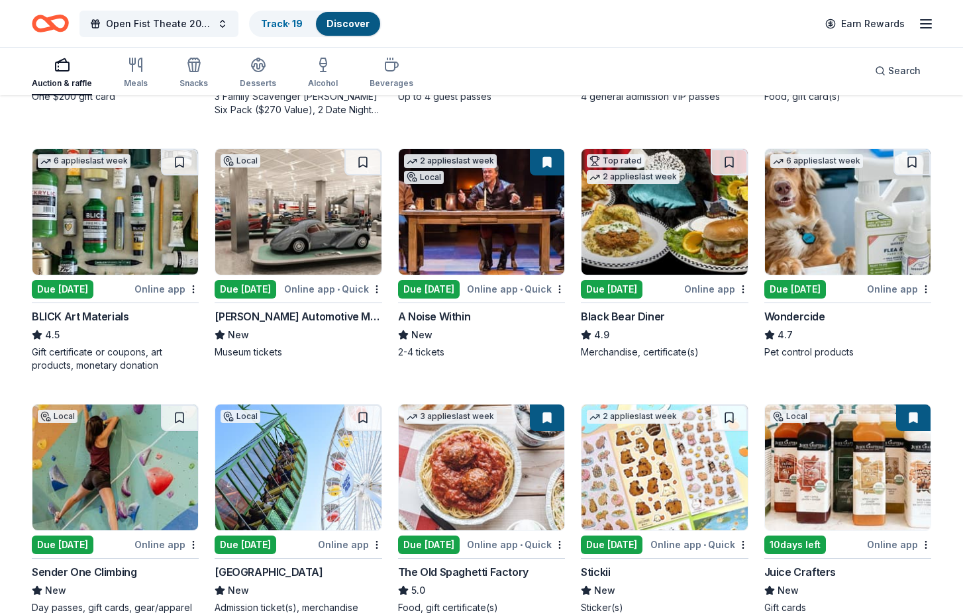
scroll to position [610, 0]
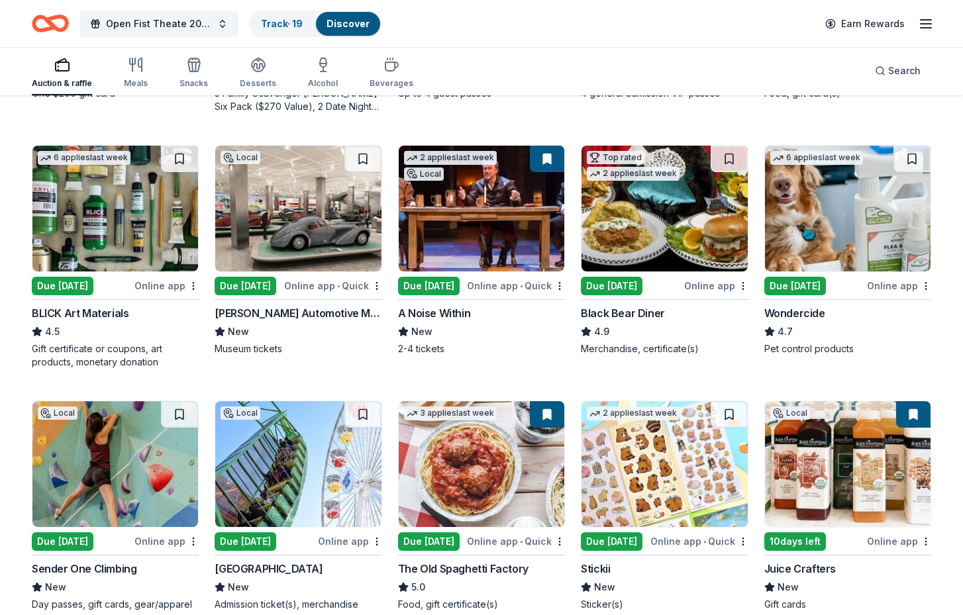
click at [276, 239] on img at bounding box center [297, 209] width 165 height 126
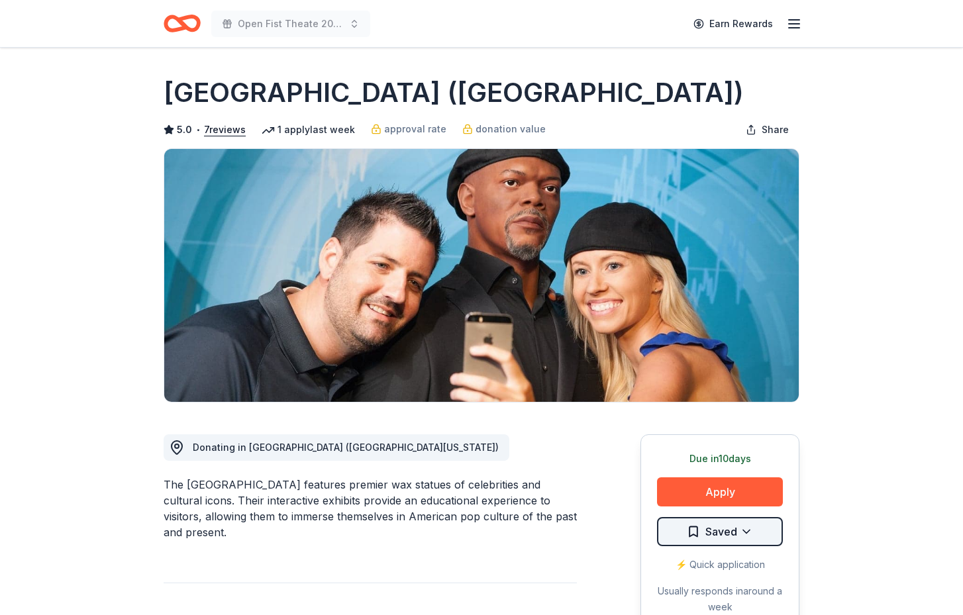
click at [749, 535] on html "Open Fist Theate 2025 Gala: A Night at the [GEOGRAPHIC_DATA] Rewards Due [DATE]…" at bounding box center [481, 307] width 963 height 615
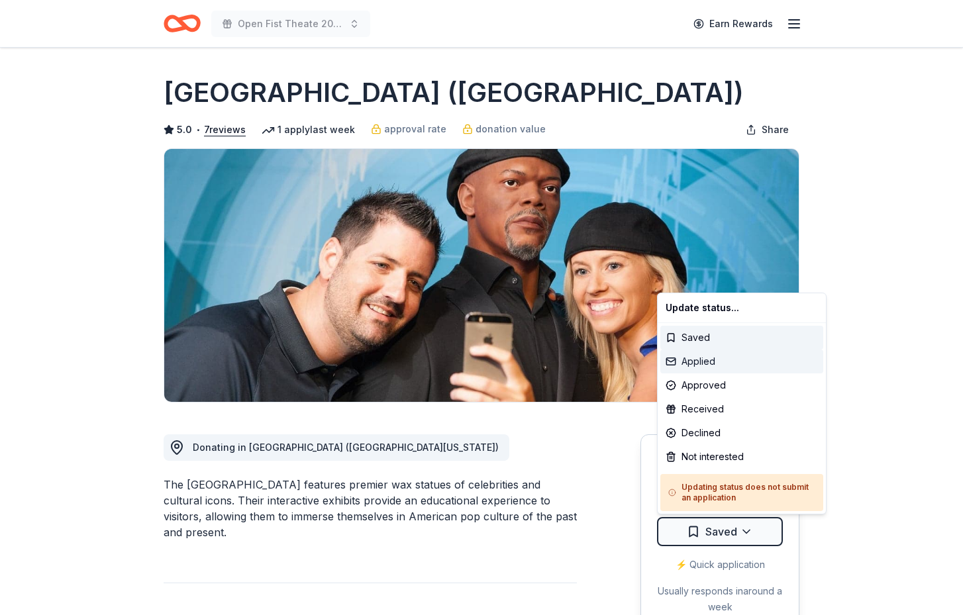
click at [699, 361] on div "Applied" at bounding box center [741, 362] width 163 height 24
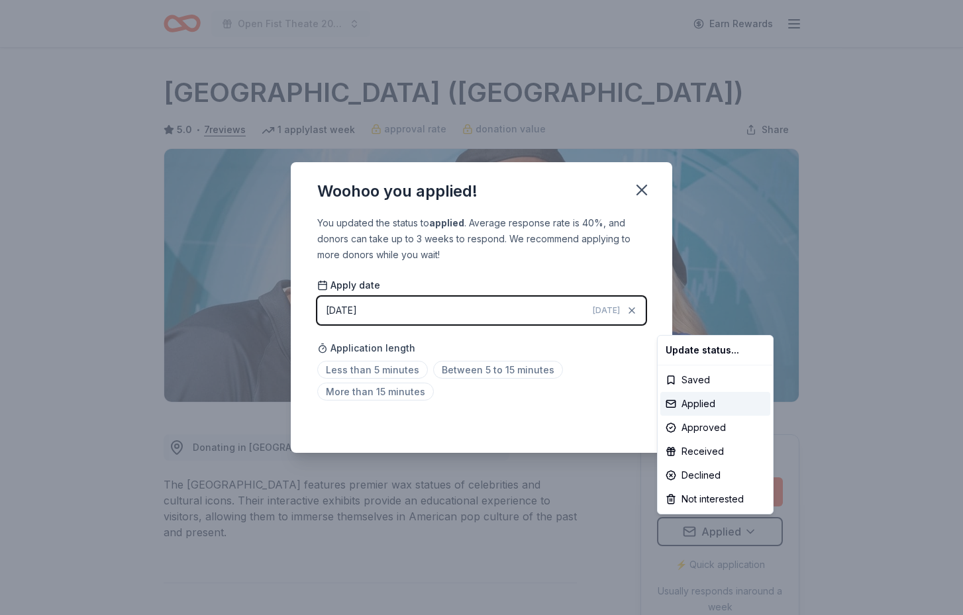
click at [639, 188] on html "Open Fist Theate 2025 Gala: A Night at the [GEOGRAPHIC_DATA] Rewards Due [DATE]…" at bounding box center [481, 307] width 963 height 615
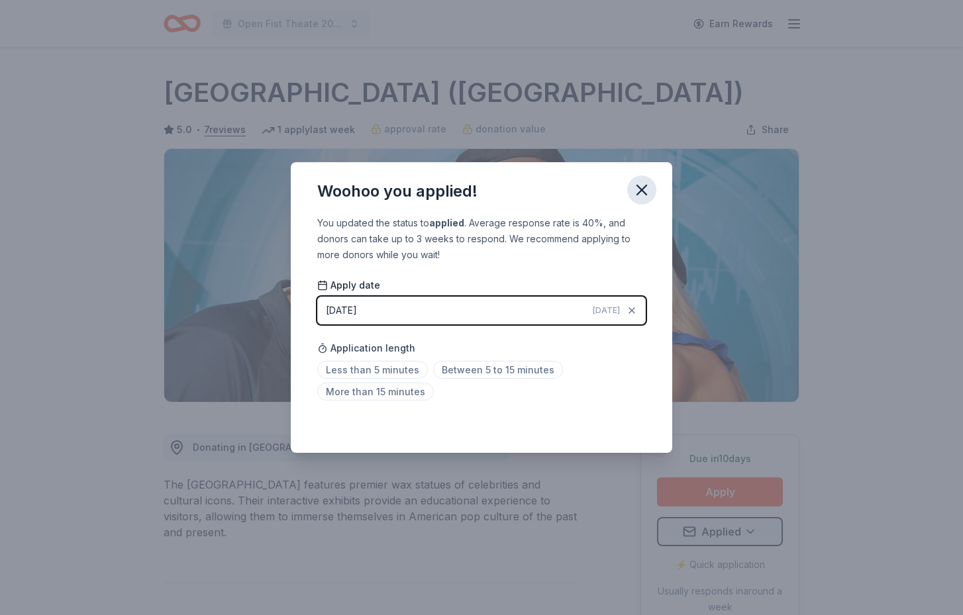
click at [637, 187] on icon "button" at bounding box center [641, 189] width 9 height 9
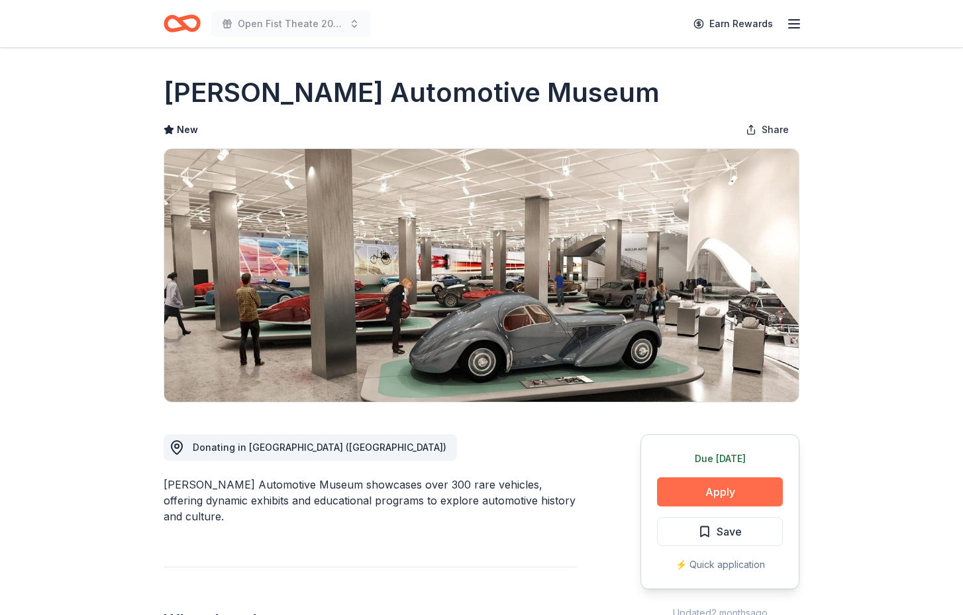
click at [709, 489] on button "Apply" at bounding box center [720, 491] width 126 height 29
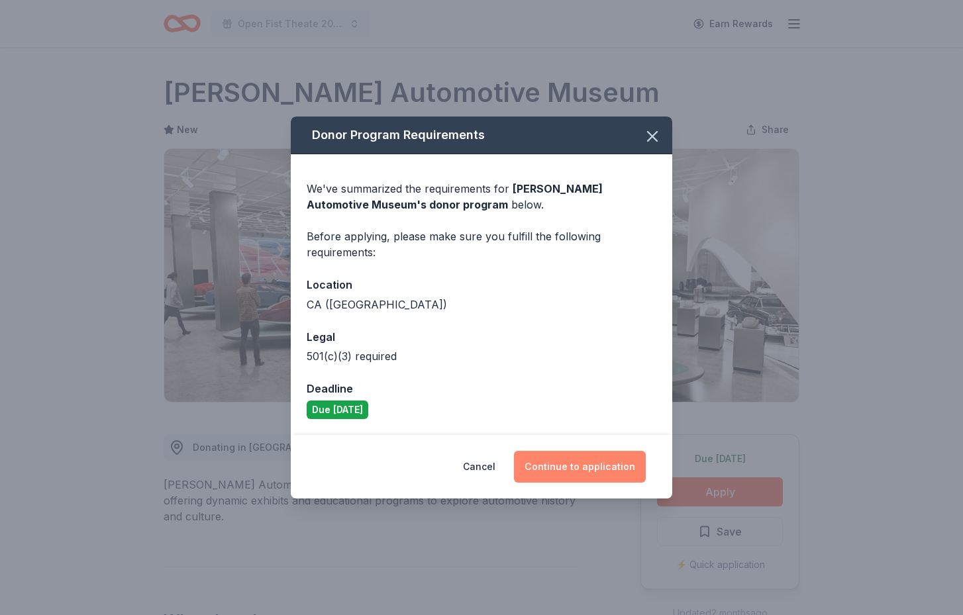
click at [592, 458] on button "Continue to application" at bounding box center [580, 467] width 132 height 32
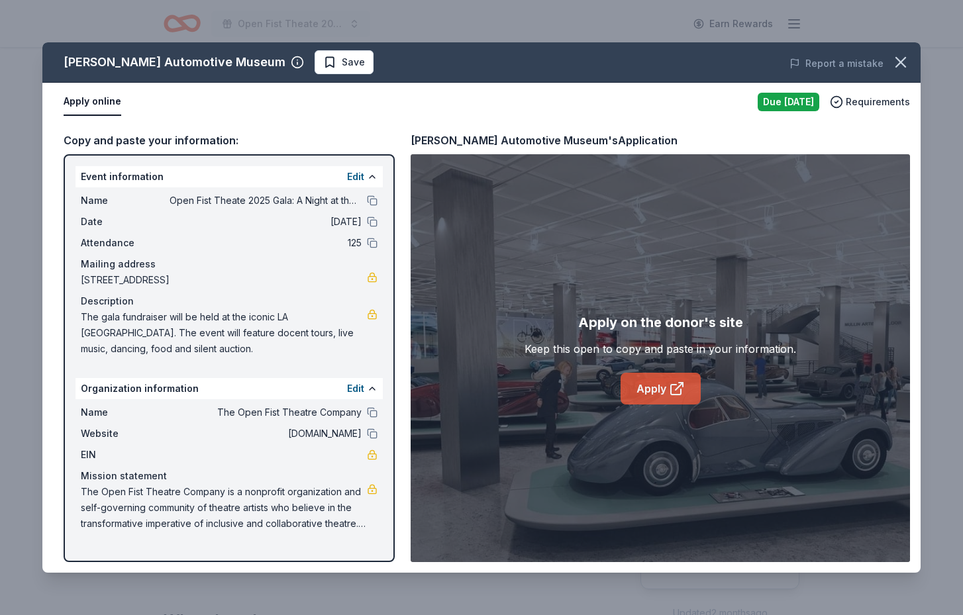
click at [671, 394] on icon at bounding box center [676, 390] width 10 height 10
